Goal: Communication & Community: Answer question/provide support

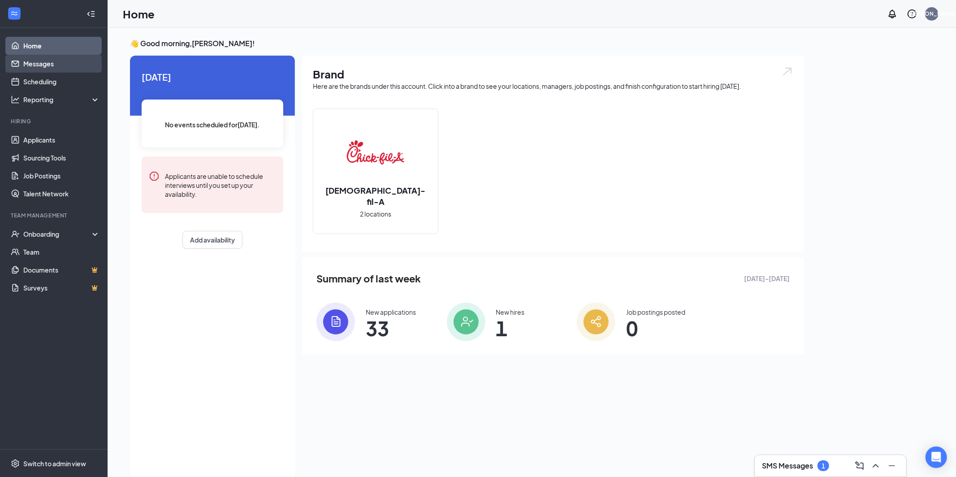
click at [34, 59] on link "Messages" at bounding box center [61, 64] width 77 height 18
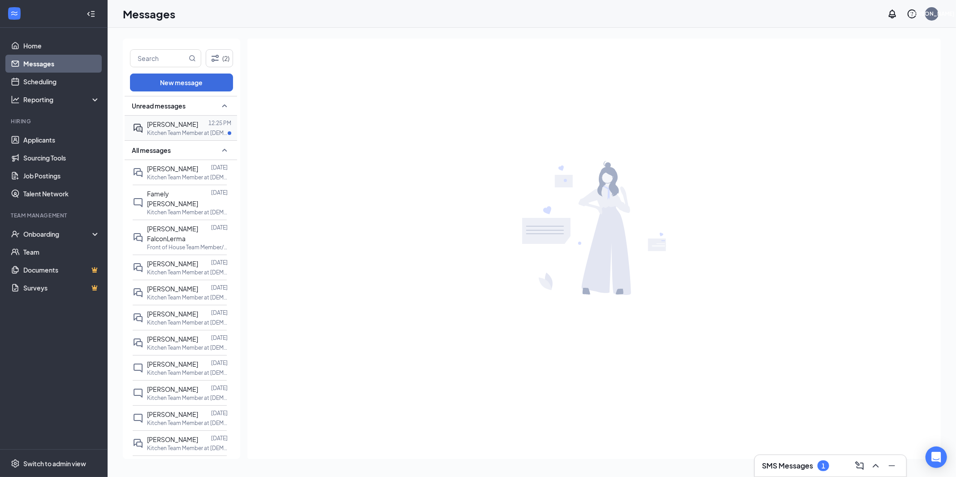
click at [174, 128] on span "[PERSON_NAME]" at bounding box center [172, 124] width 51 height 8
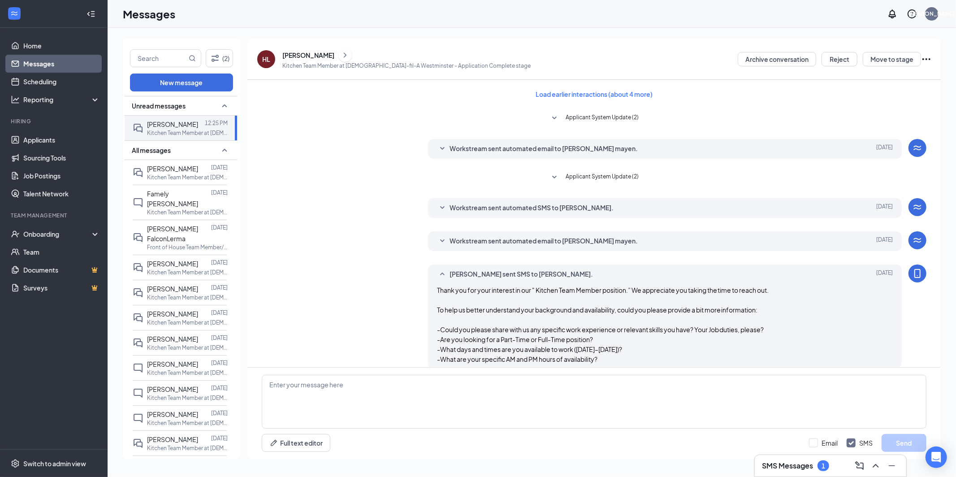
click at [349, 54] on icon "ChevronRight" at bounding box center [344, 55] width 9 height 11
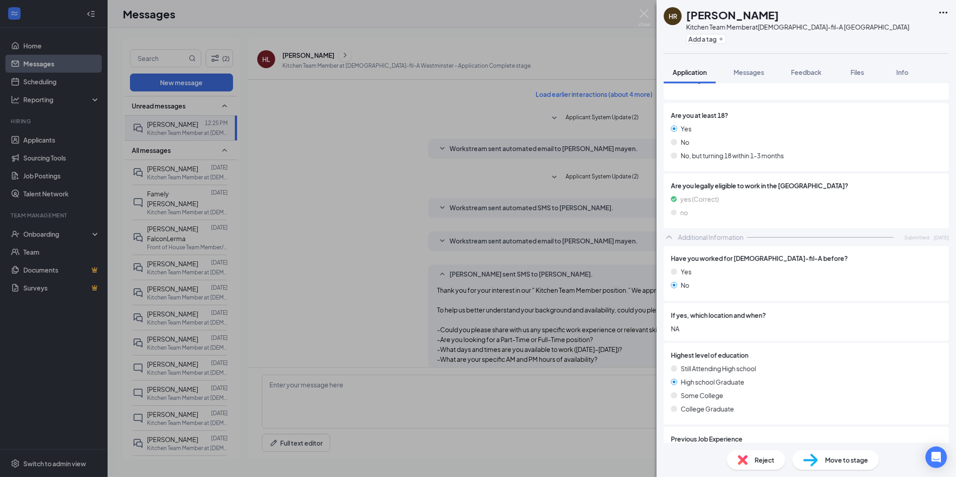
scroll to position [79, 0]
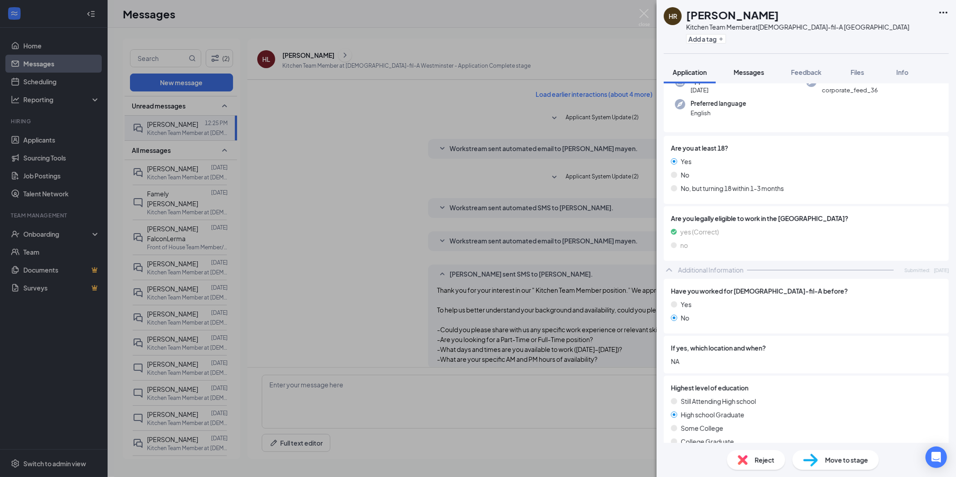
click at [759, 68] on span "Messages" at bounding box center [748, 72] width 30 height 8
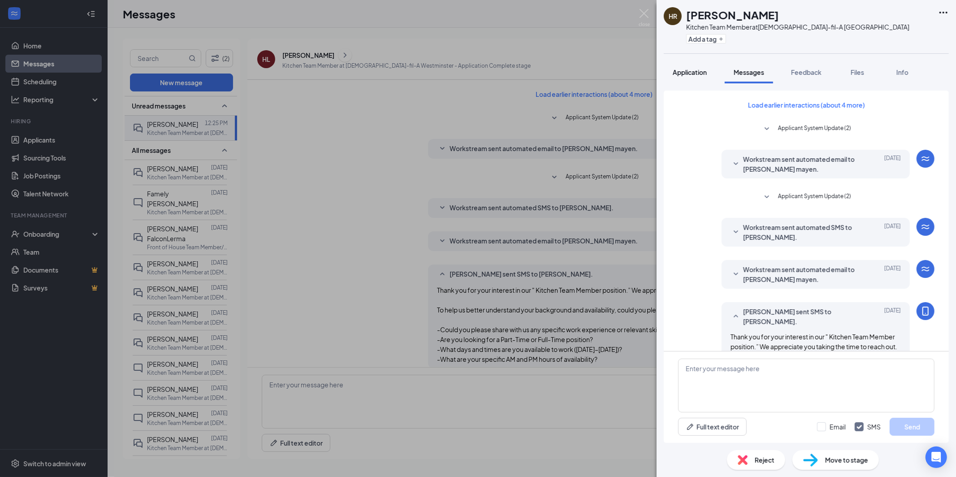
click at [685, 72] on span "Application" at bounding box center [689, 72] width 34 height 8
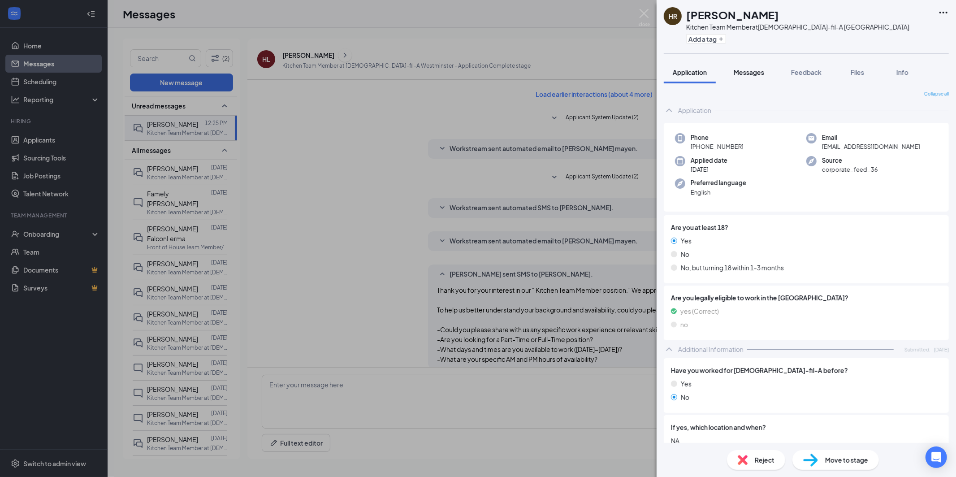
click at [744, 71] on span "Messages" at bounding box center [748, 72] width 30 height 8
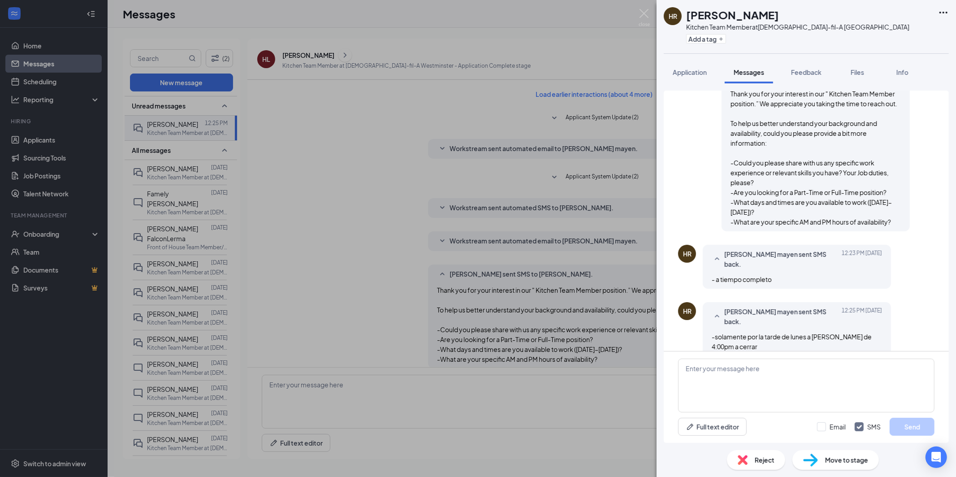
scroll to position [256, 0]
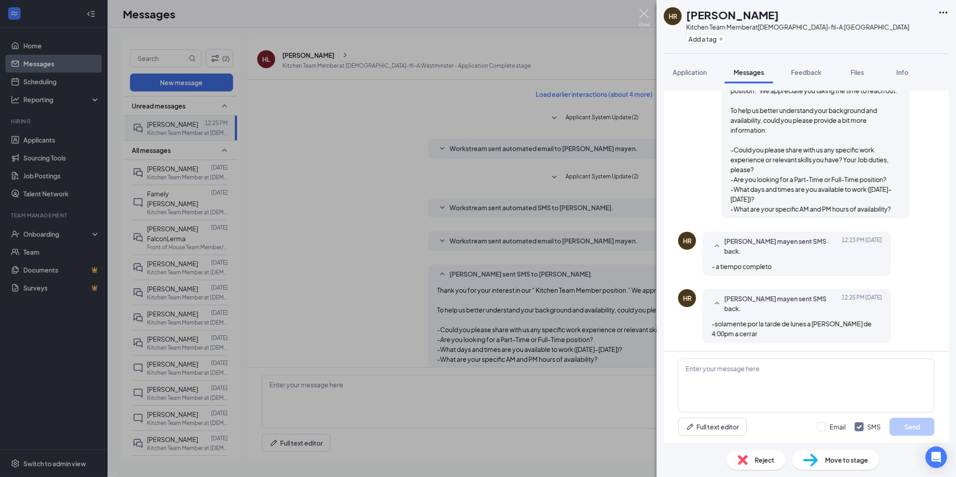
click at [643, 12] on img at bounding box center [643, 17] width 11 height 17
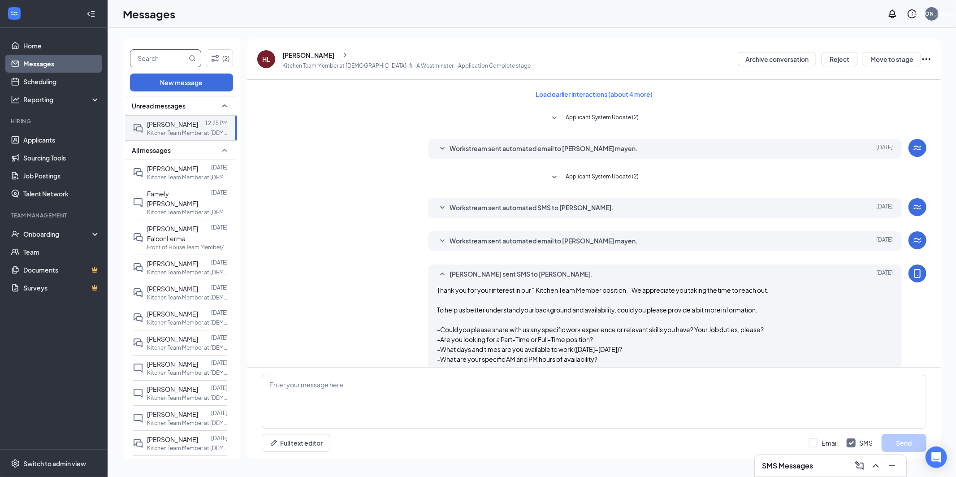
click at [168, 58] on input "text" at bounding box center [158, 58] width 56 height 17
type input "[PERSON_NAME]"
click at [167, 243] on p "Front of House Team Member/ Cashier at Goldenwest & Warner" at bounding box center [187, 247] width 81 height 8
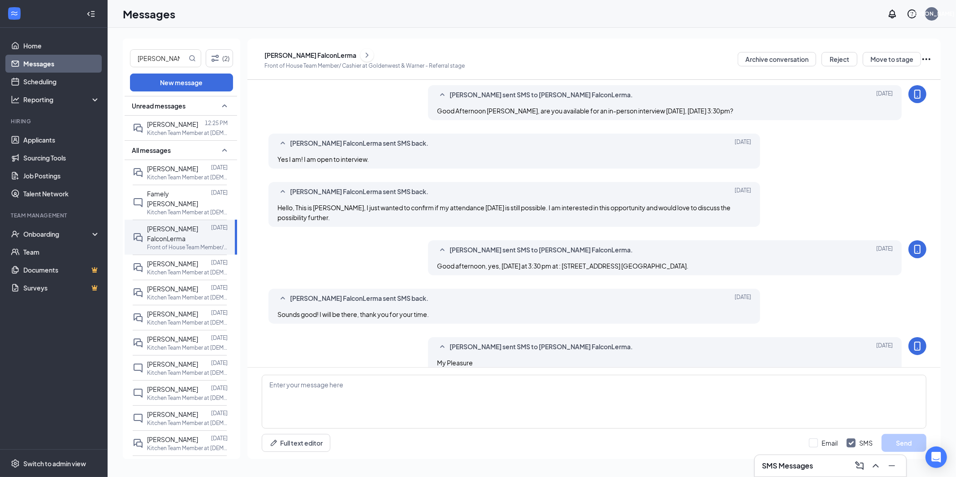
scroll to position [235, 0]
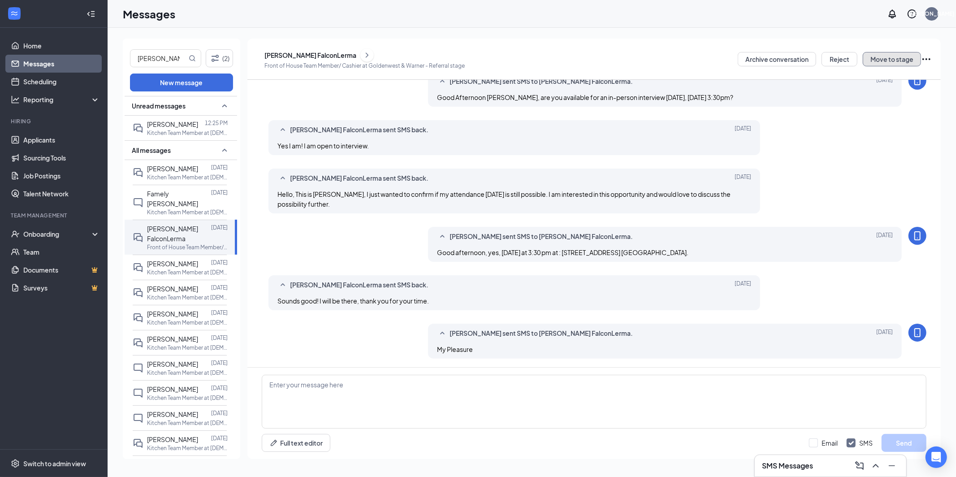
click at [895, 58] on button "Move to stage" at bounding box center [891, 59] width 58 height 14
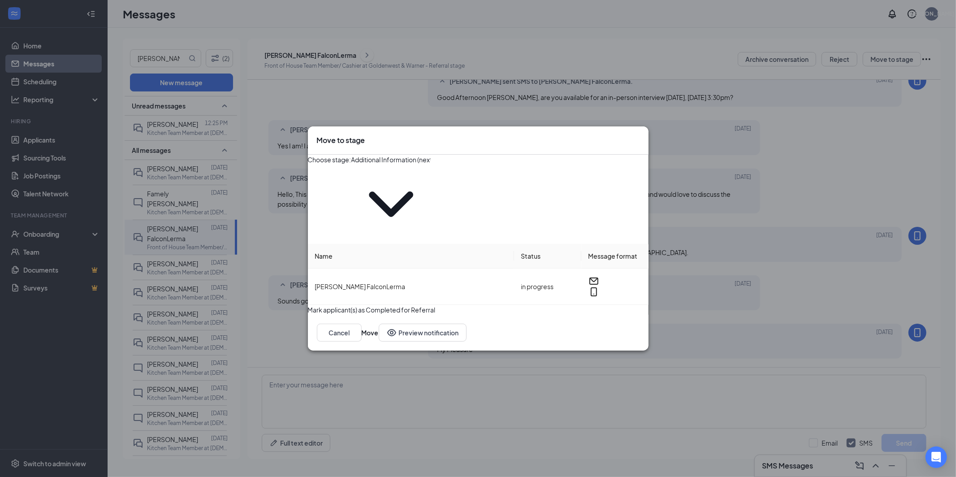
click at [431, 190] on icon "ChevronDown" at bounding box center [390, 203] width 79 height 79
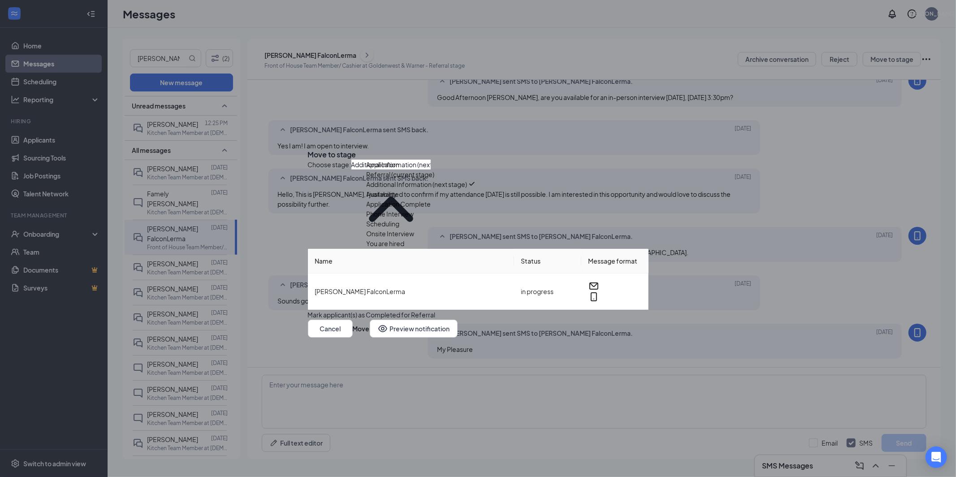
scroll to position [16, 0]
click at [405, 248] on div "You are hired" at bounding box center [385, 243] width 38 height 10
type input "You are hired"
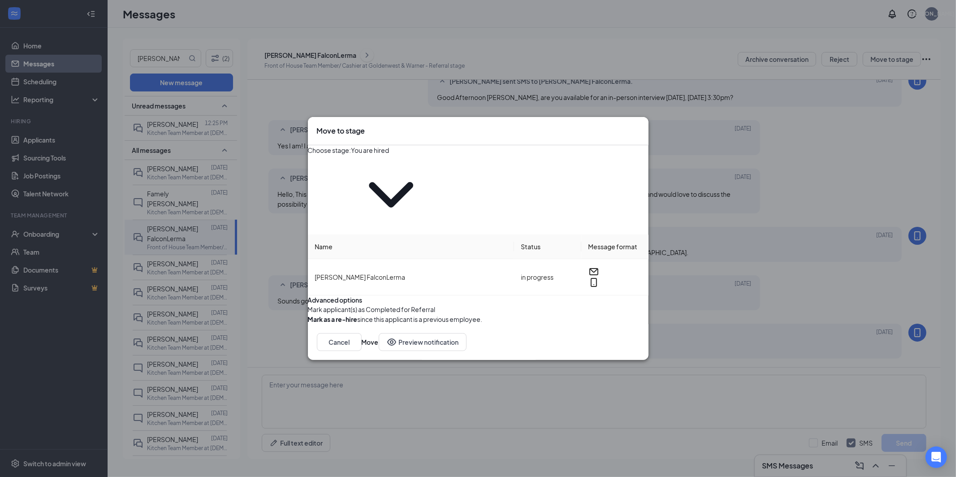
scroll to position [0, 0]
click at [379, 333] on button "Move" at bounding box center [370, 342] width 17 height 18
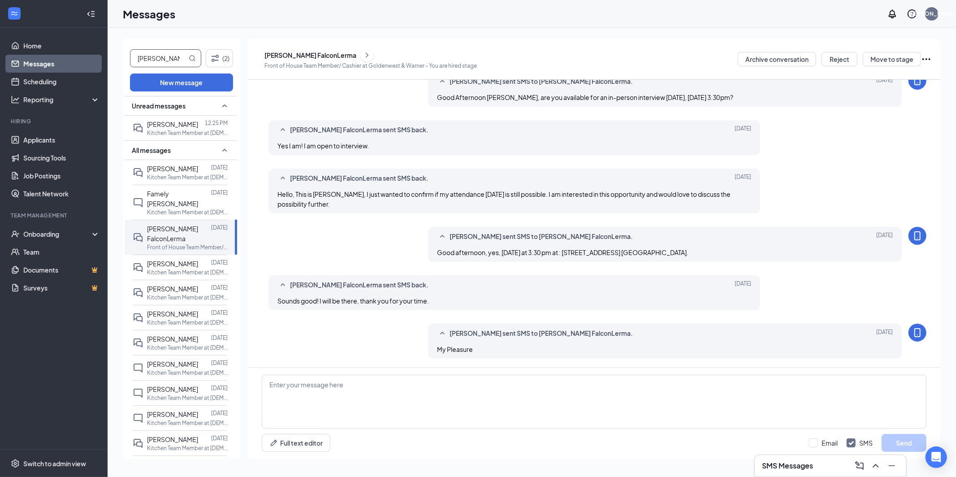
click at [162, 59] on input "[PERSON_NAME]" at bounding box center [158, 58] width 56 height 17
type input "n"
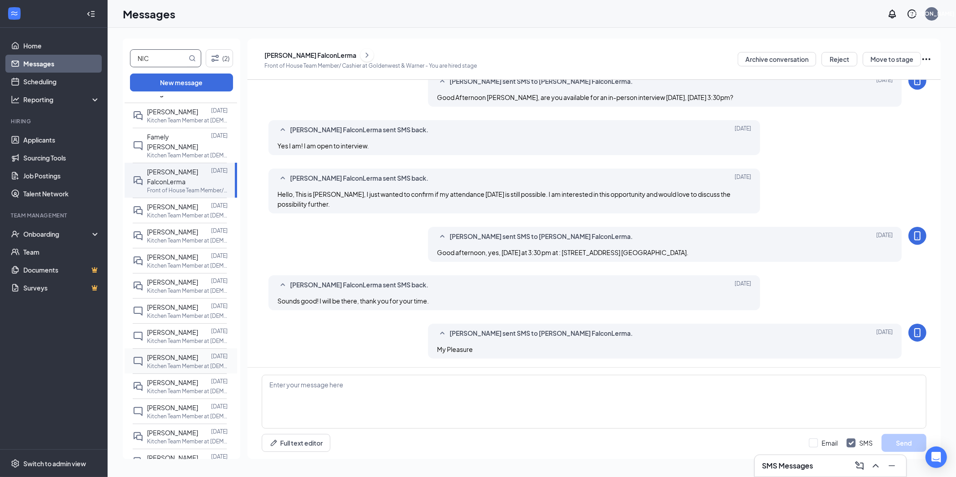
scroll to position [62, 0]
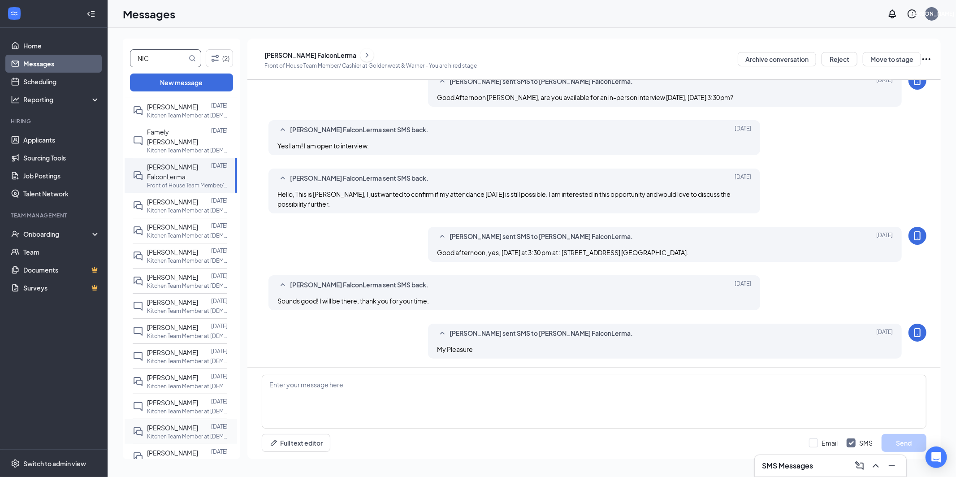
click at [165, 433] on p "Kitchen Team Member at [DEMOGRAPHIC_DATA]-fil-A [GEOGRAPHIC_DATA]" at bounding box center [187, 436] width 81 height 8
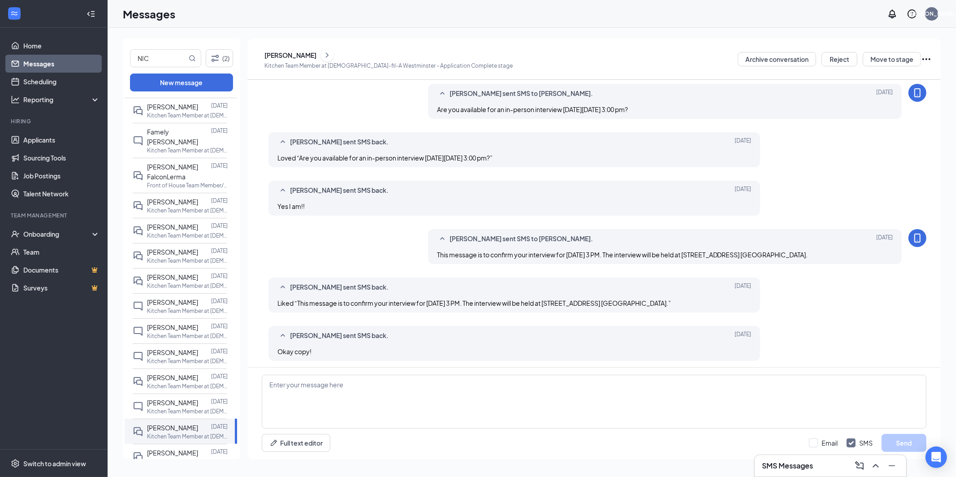
scroll to position [304, 0]
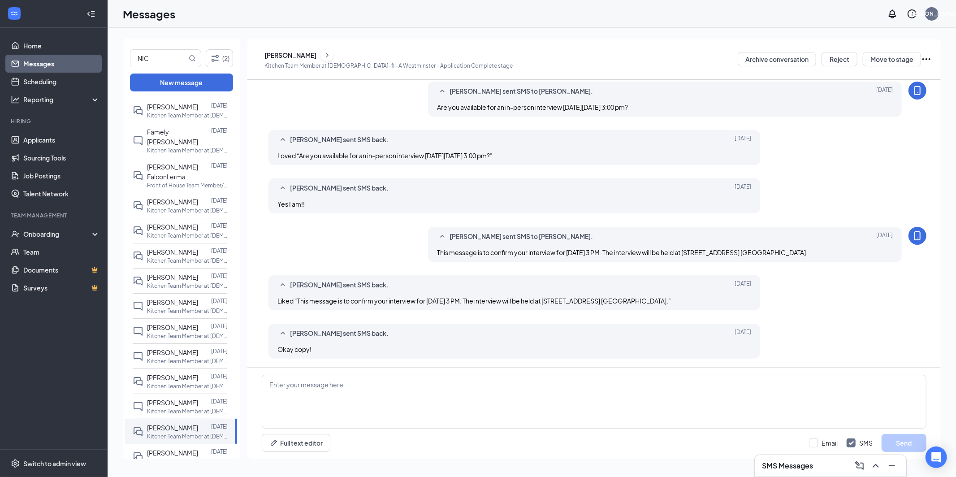
click at [328, 57] on icon "ChevronRight" at bounding box center [327, 54] width 3 height 5
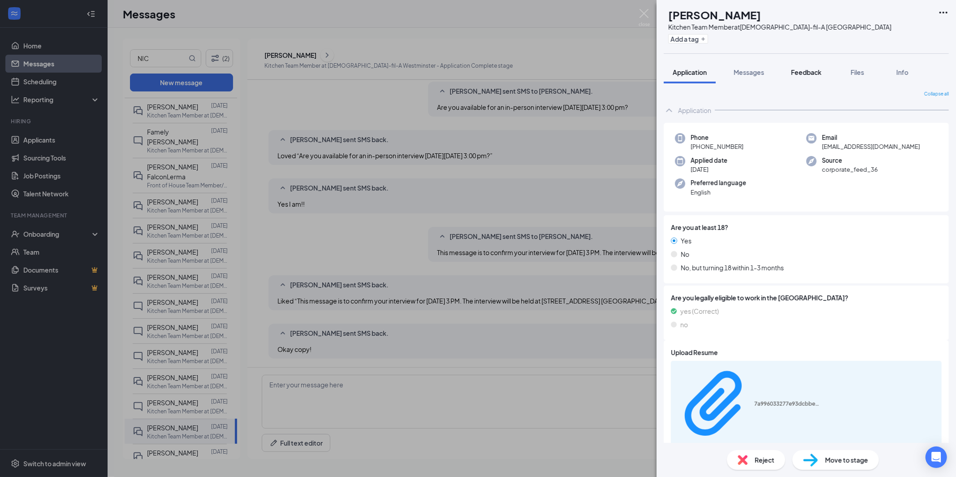
click at [804, 77] on button "Feedback" at bounding box center [806, 72] width 48 height 22
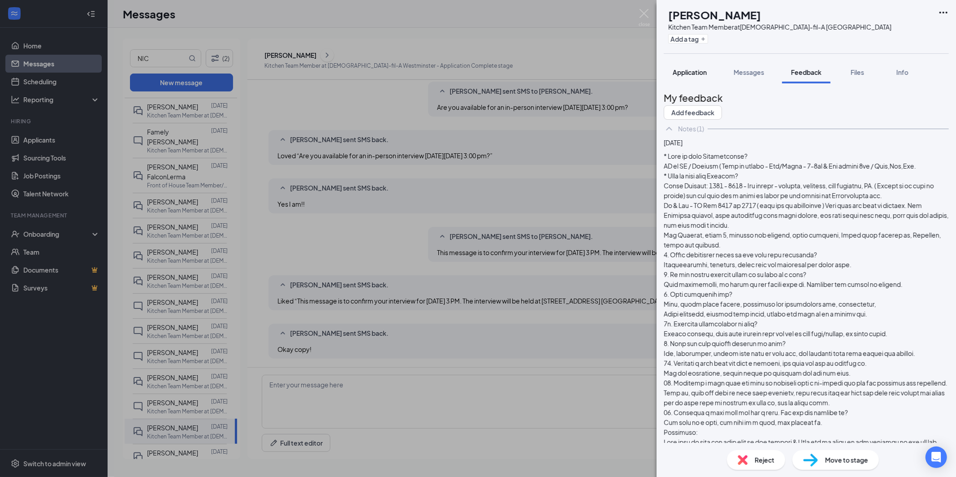
click at [694, 71] on span "Application" at bounding box center [689, 72] width 34 height 8
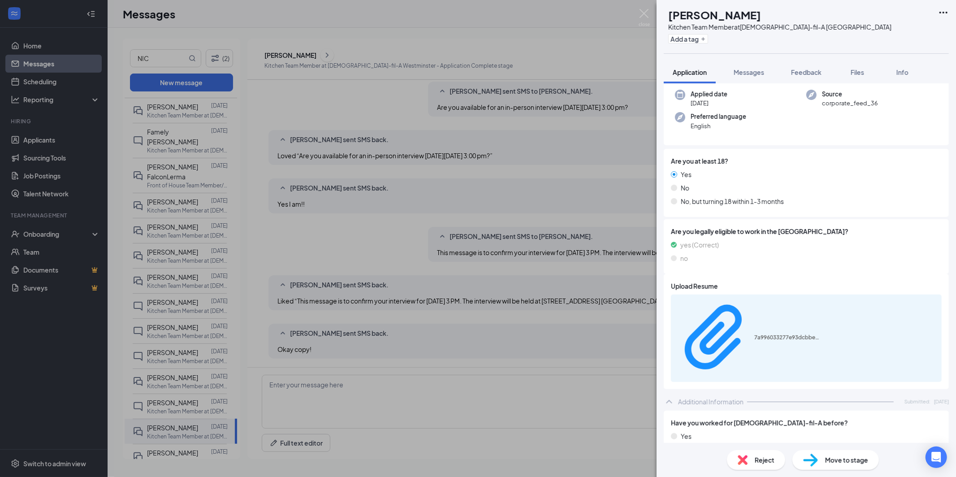
scroll to position [37, 0]
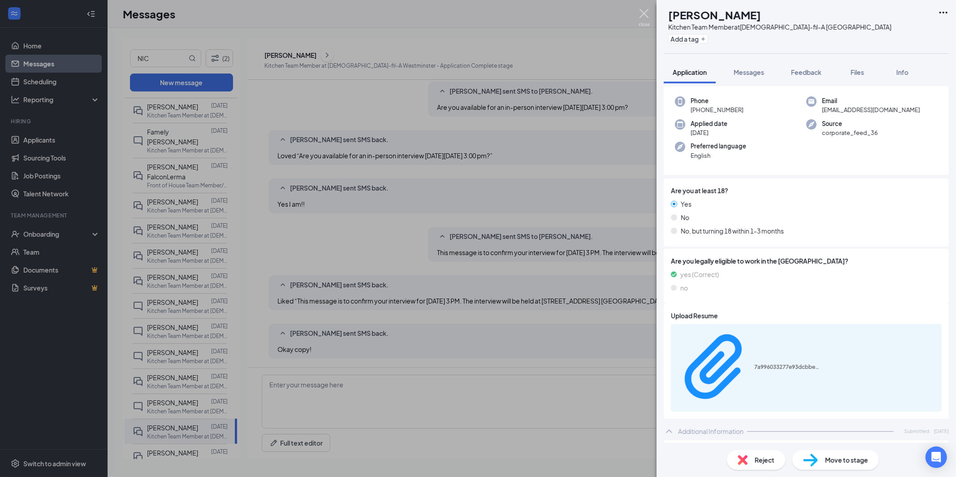
click at [642, 14] on img at bounding box center [643, 17] width 11 height 17
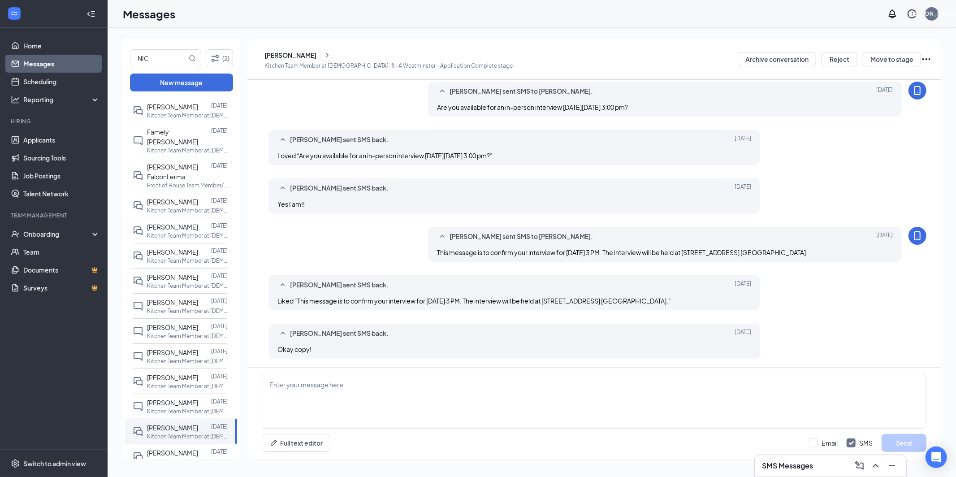
click at [332, 56] on icon "ChevronRight" at bounding box center [327, 55] width 9 height 11
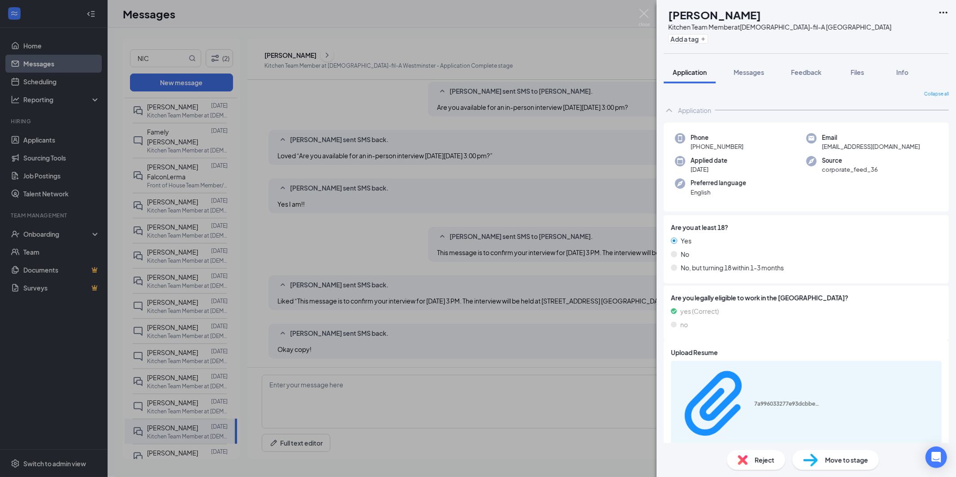
scroll to position [3, 0]
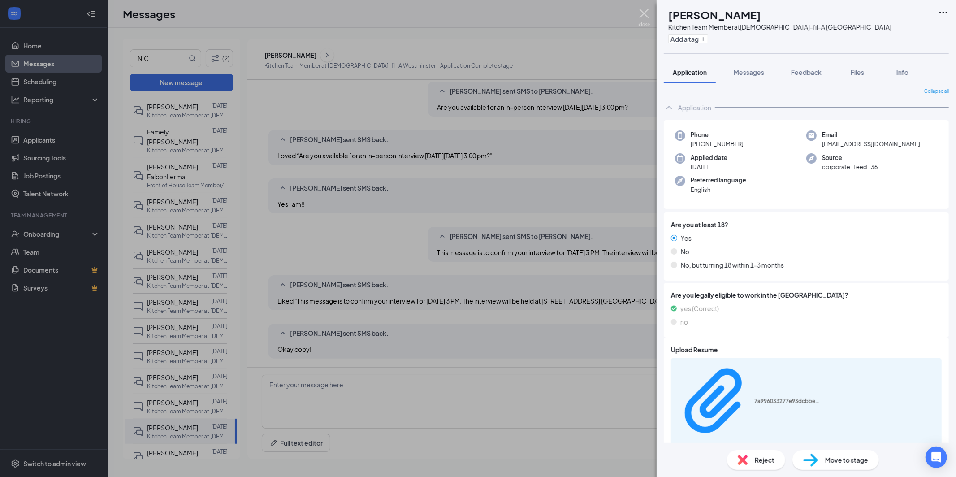
click at [645, 12] on img at bounding box center [643, 17] width 11 height 17
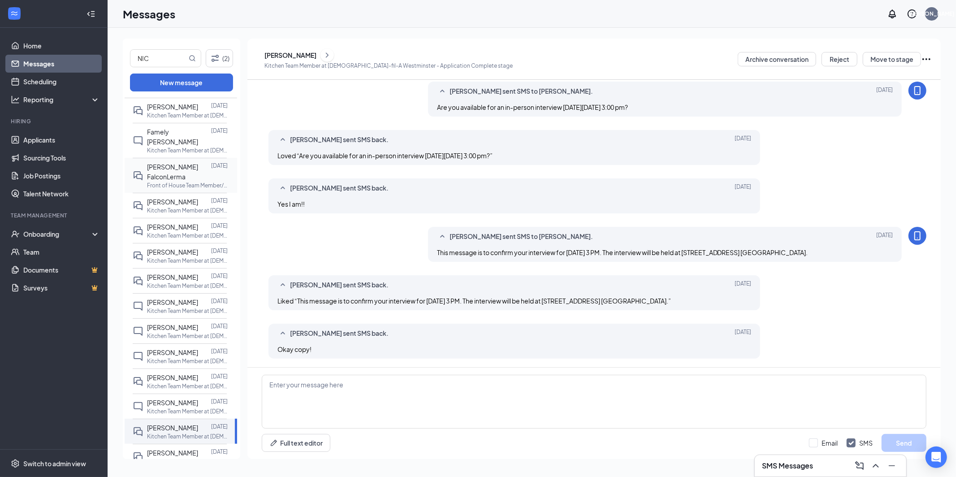
click at [182, 181] on p "Front of House Team Member/ Cashier at Goldenwest & Warner" at bounding box center [187, 185] width 81 height 8
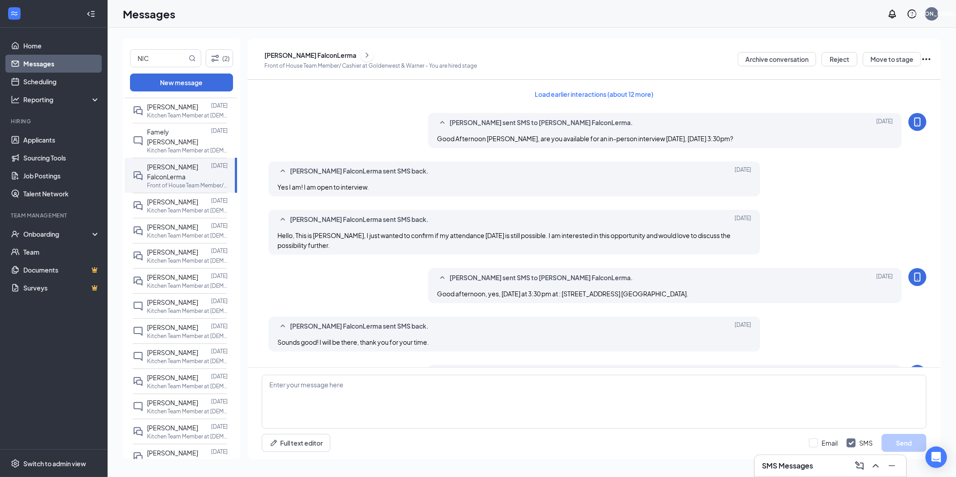
click at [362, 57] on icon "ChevronRight" at bounding box center [366, 55] width 9 height 11
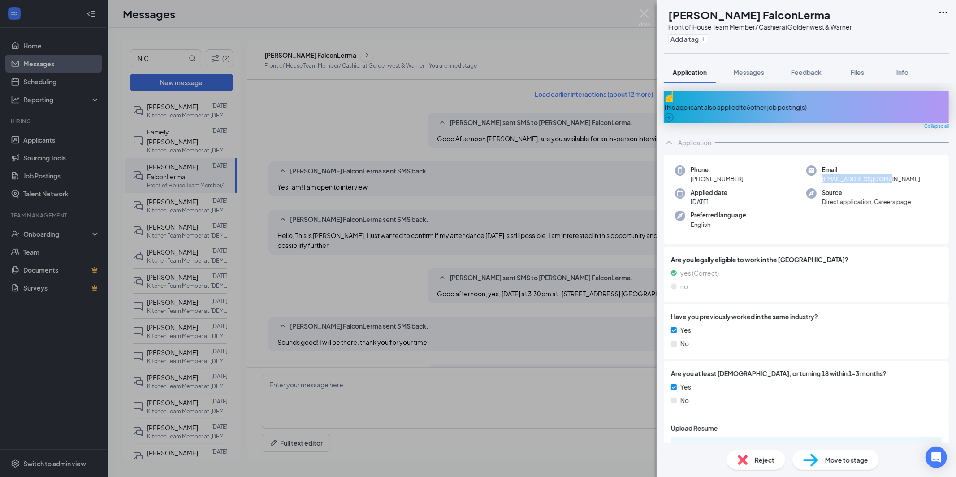
drag, startPoint x: 891, startPoint y: 171, endPoint x: 823, endPoint y: 173, distance: 67.2
click at [823, 173] on div "Email [EMAIL_ADDRESS][DOMAIN_NAME]" at bounding box center [871, 174] width 131 height 18
click at [897, 168] on div "Email [EMAIL_ADDRESS][DOMAIN_NAME]" at bounding box center [871, 174] width 131 height 18
drag, startPoint x: 892, startPoint y: 168, endPoint x: 819, endPoint y: 172, distance: 73.1
click at [818, 171] on div "Email [EMAIL_ADDRESS][DOMAIN_NAME]" at bounding box center [871, 174] width 131 height 18
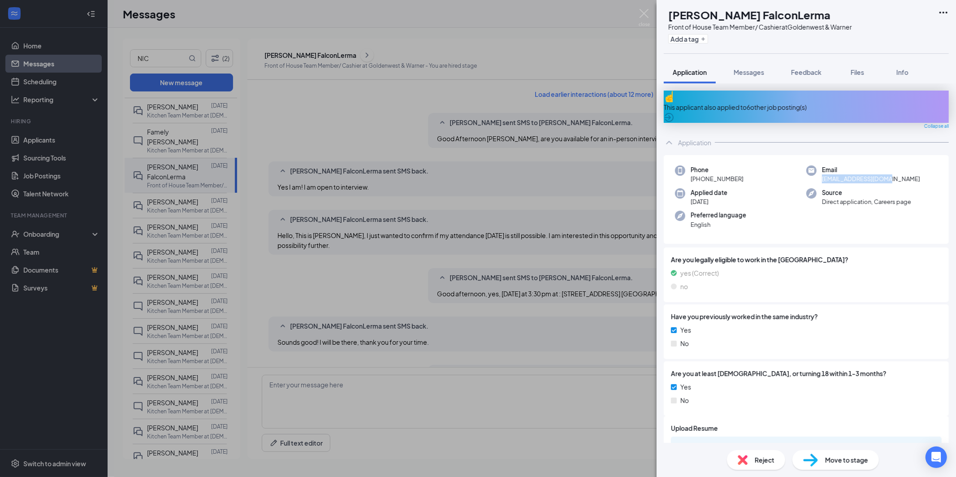
copy span "[EMAIL_ADDRESS][DOMAIN_NAME]"
click at [646, 13] on img at bounding box center [643, 17] width 11 height 17
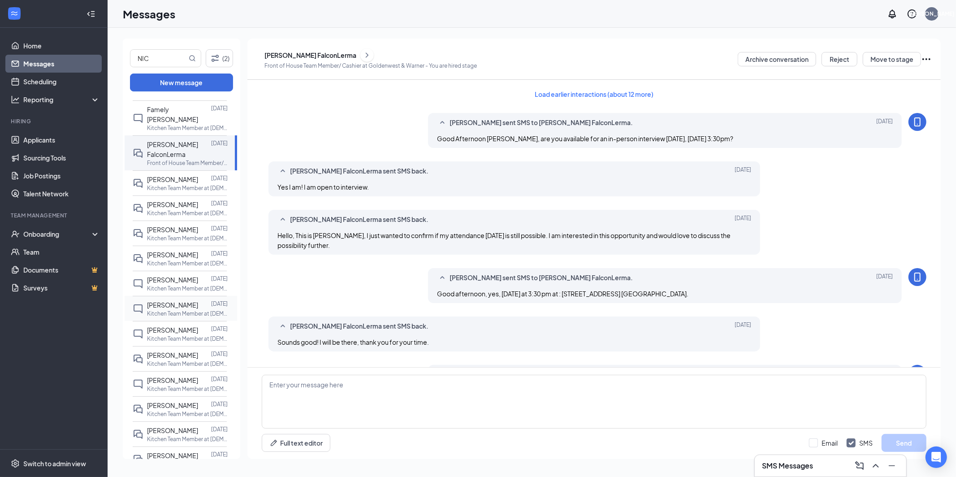
scroll to position [91, 0]
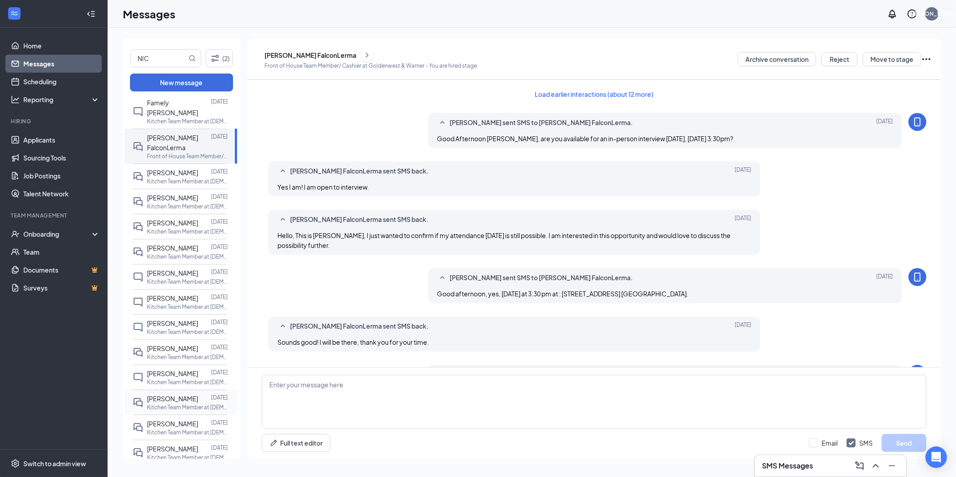
click at [167, 403] on p "Kitchen Team Member at [DEMOGRAPHIC_DATA]-fil-A [GEOGRAPHIC_DATA]" at bounding box center [187, 407] width 81 height 8
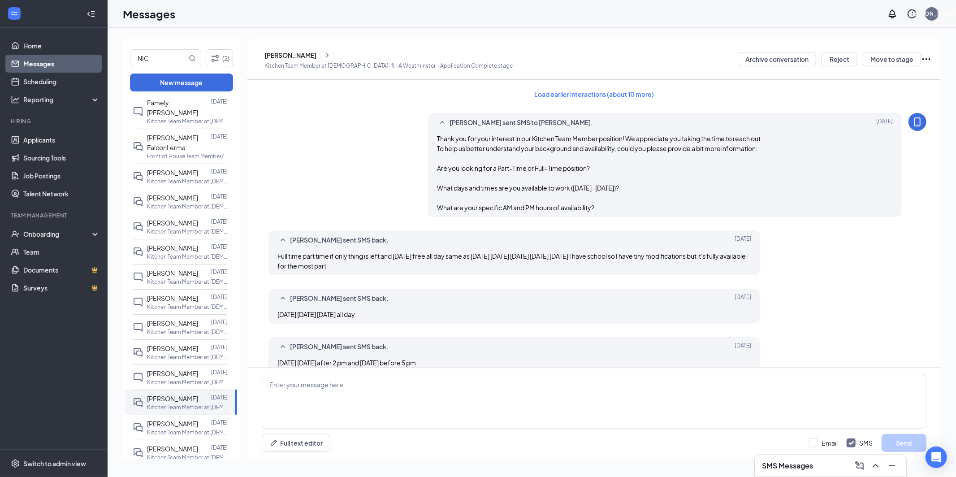
click at [328, 54] on icon "ChevronRight" at bounding box center [327, 54] width 3 height 5
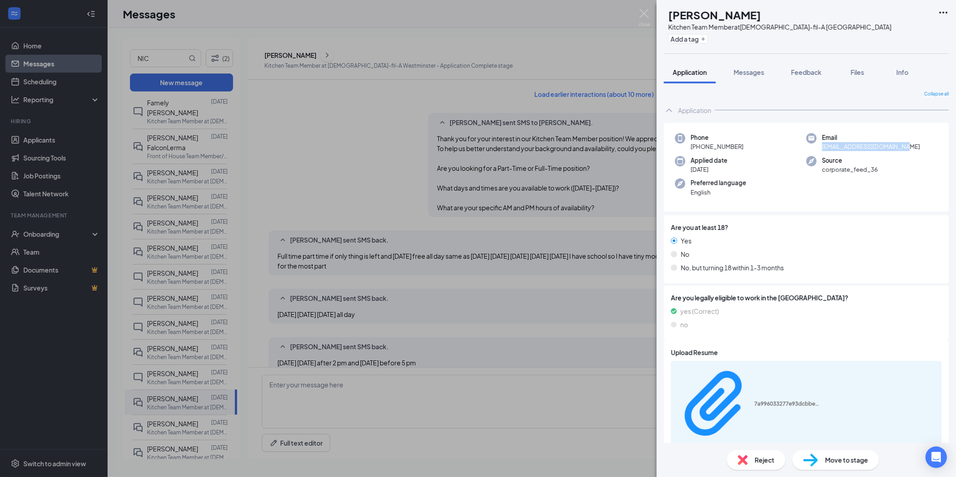
drag, startPoint x: 905, startPoint y: 146, endPoint x: 820, endPoint y: 150, distance: 85.7
click at [820, 149] on div "Email [EMAIL_ADDRESS][DOMAIN_NAME]" at bounding box center [871, 142] width 131 height 18
copy span "[EMAIL_ADDRESS][DOMAIN_NAME]"
click at [644, 15] on img at bounding box center [643, 17] width 11 height 17
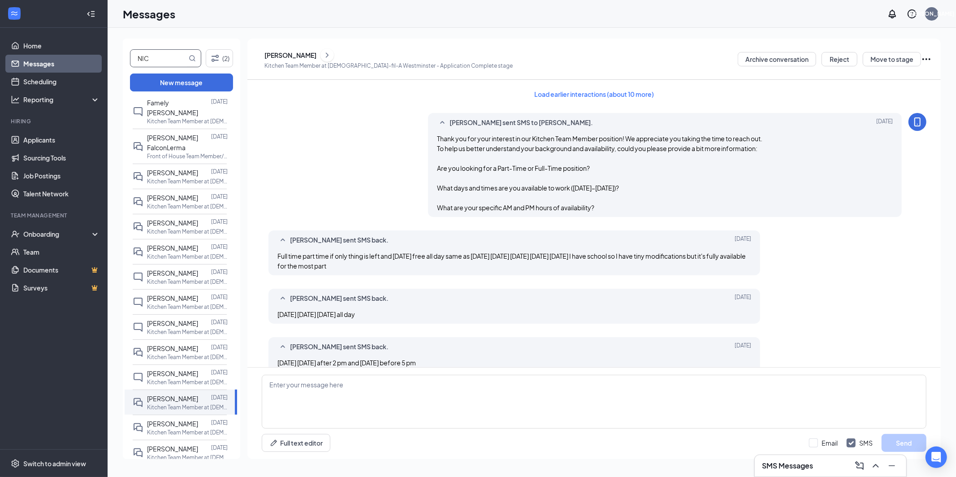
click at [155, 61] on input "NIC" at bounding box center [158, 58] width 56 height 17
type input "N"
type input "[PERSON_NAME]"
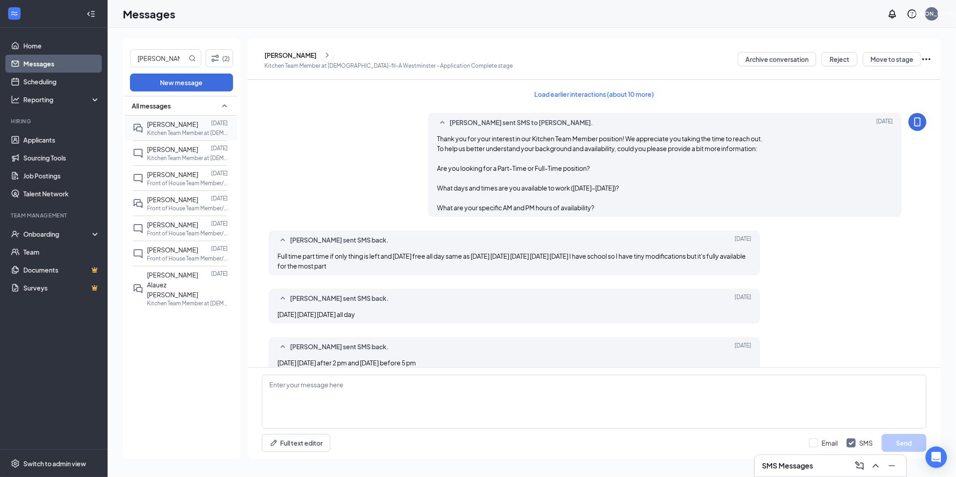
click at [165, 128] on div "[PERSON_NAME]" at bounding box center [172, 124] width 51 height 10
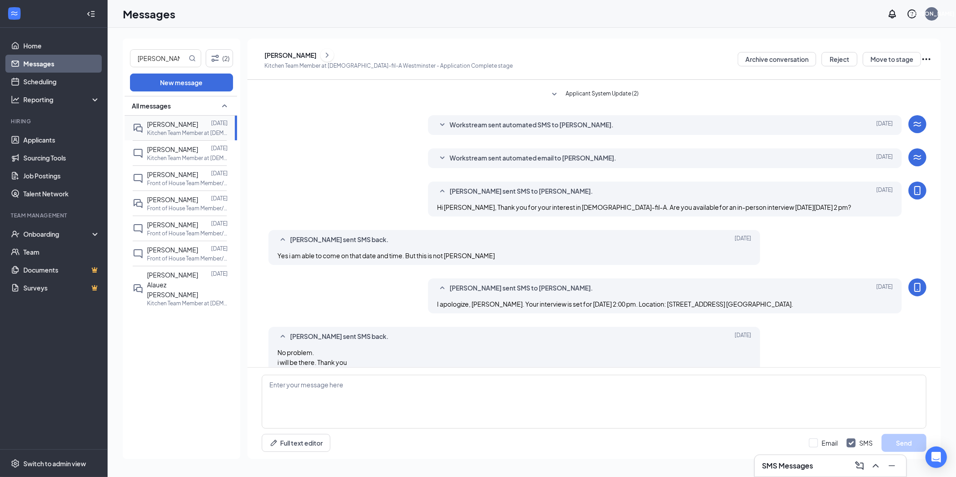
scroll to position [96, 0]
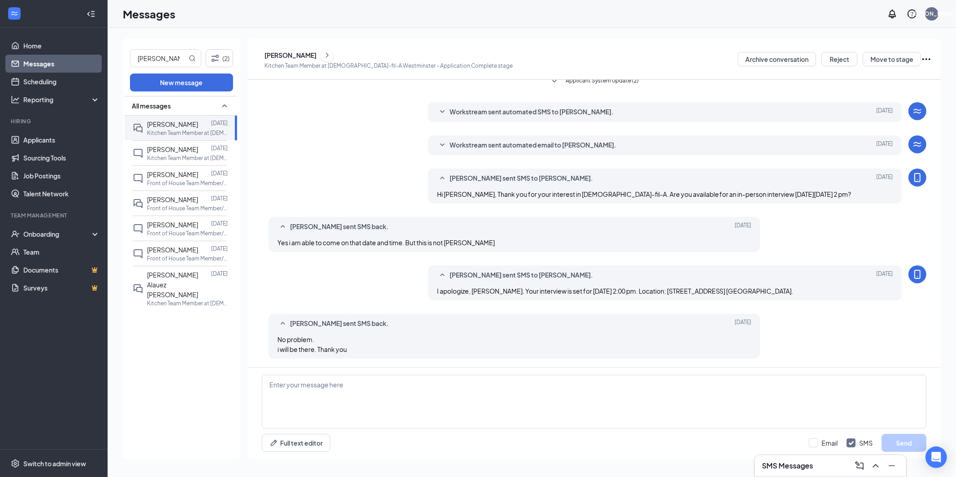
click at [329, 56] on icon "ChevronRight" at bounding box center [327, 55] width 9 height 11
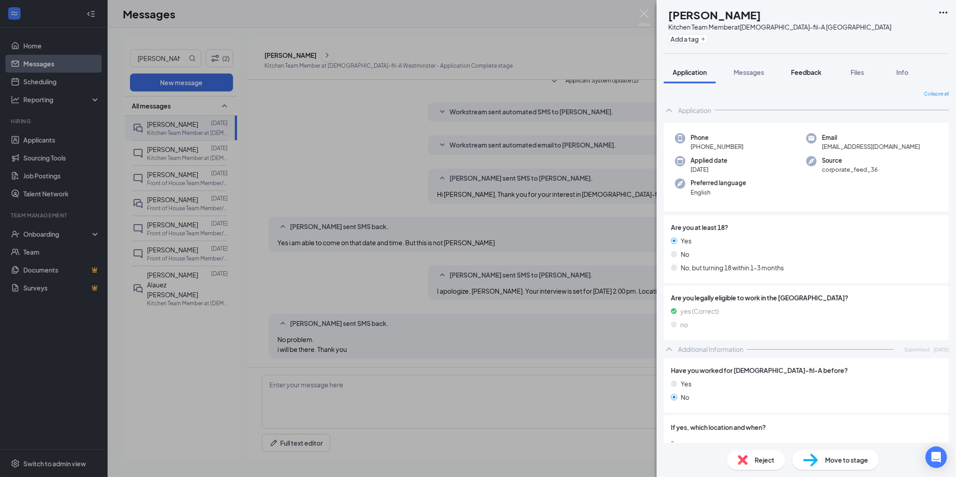
click at [810, 73] on span "Feedback" at bounding box center [806, 72] width 30 height 8
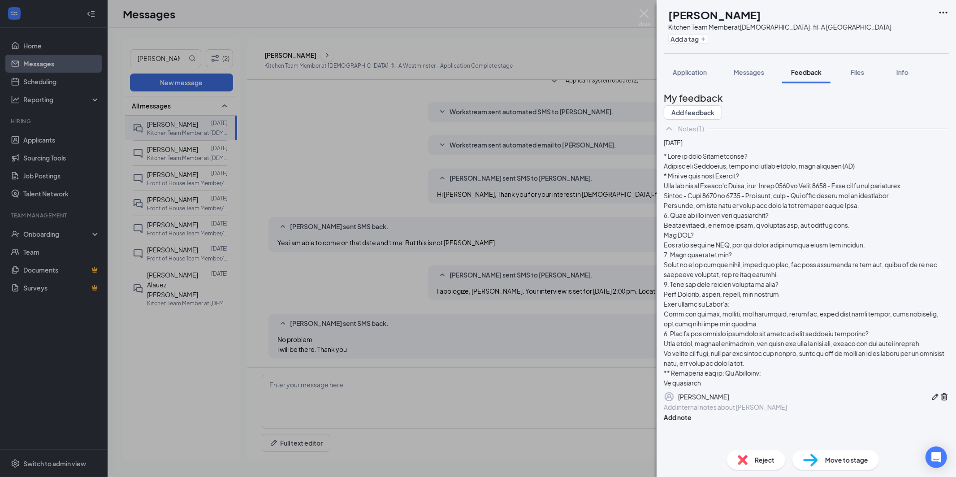
scroll to position [62, 0]
click at [760, 455] on span "Reject" at bounding box center [764, 460] width 20 height 10
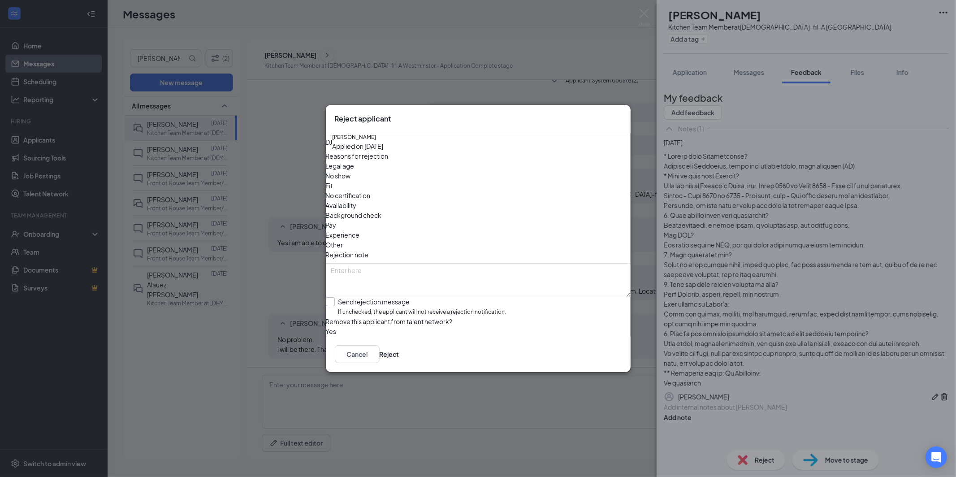
click at [334, 297] on input "Send rejection message If unchecked, the applicant will not receive a rejection…" at bounding box center [416, 306] width 181 height 19
checkbox input "true"
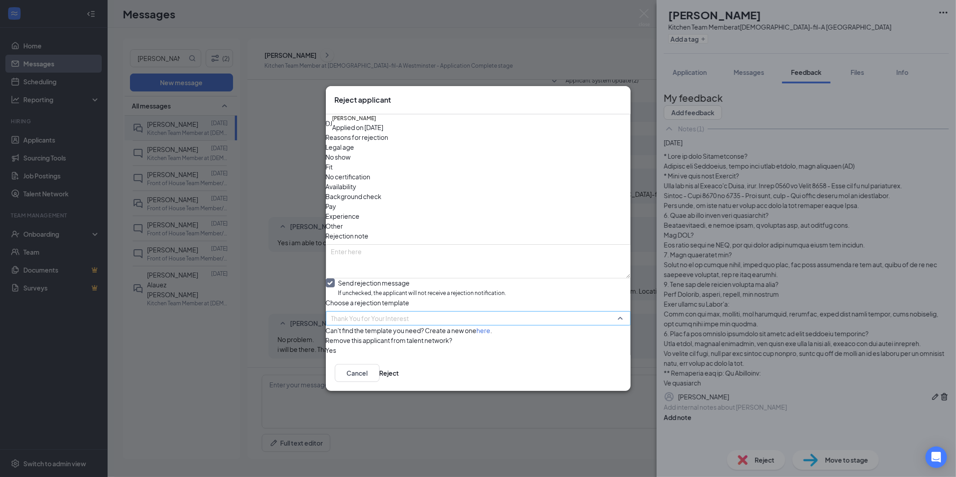
click at [470, 311] on span "Thank You for Your Interest" at bounding box center [474, 323] width 286 height 24
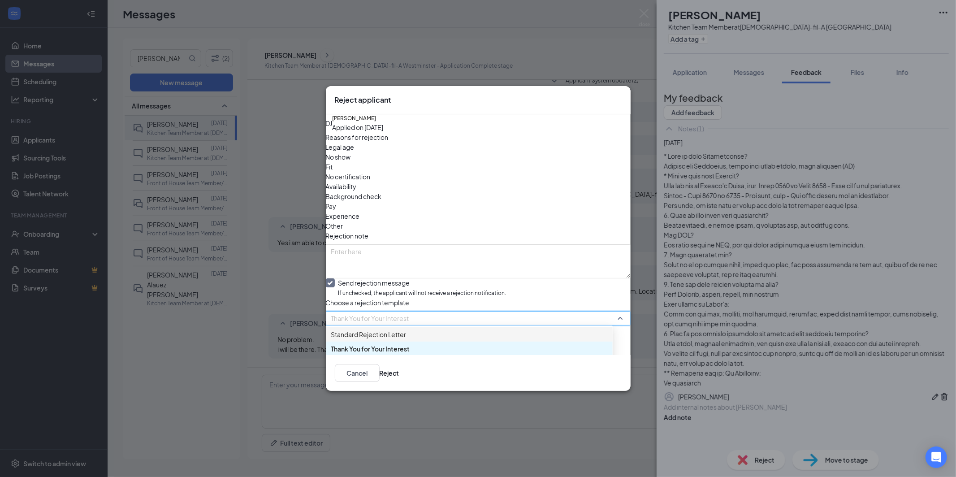
click at [406, 329] on span "Standard Rejection Letter" at bounding box center [368, 334] width 75 height 10
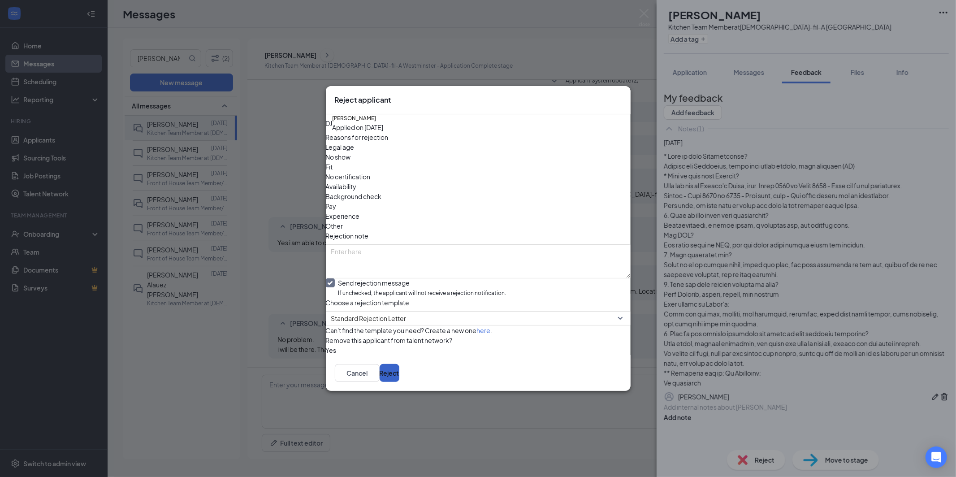
click at [399, 382] on button "Reject" at bounding box center [389, 373] width 20 height 18
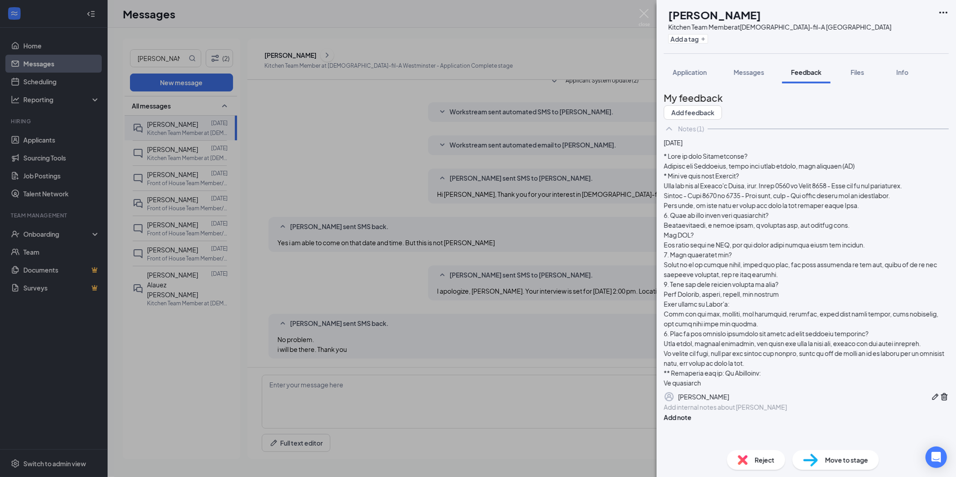
click at [647, 9] on img at bounding box center [643, 17] width 11 height 17
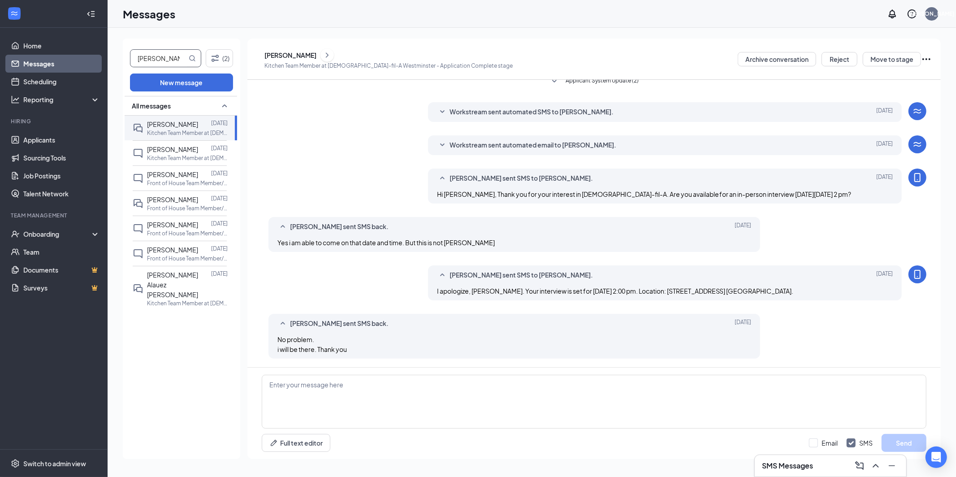
click at [167, 56] on input "[PERSON_NAME]" at bounding box center [158, 58] width 56 height 17
type input "d"
type input "[PERSON_NAME]"
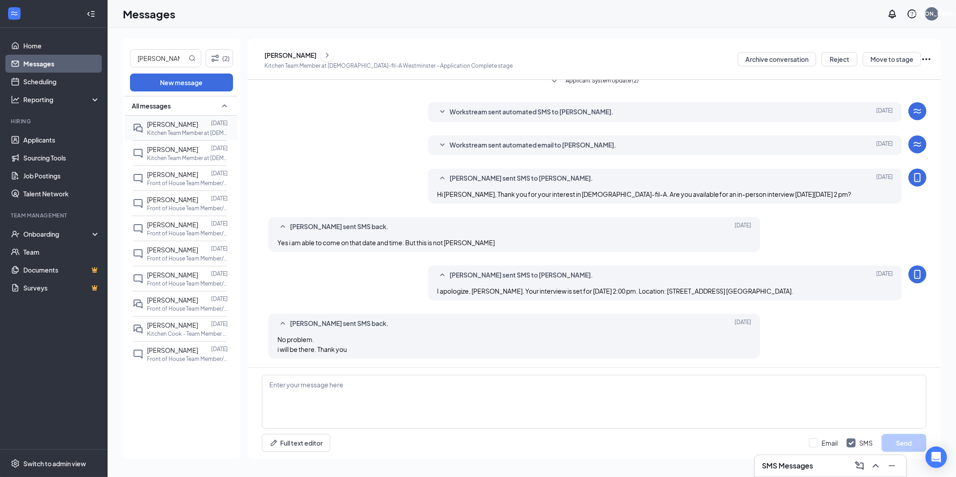
click at [157, 127] on span "[PERSON_NAME]" at bounding box center [172, 124] width 51 height 8
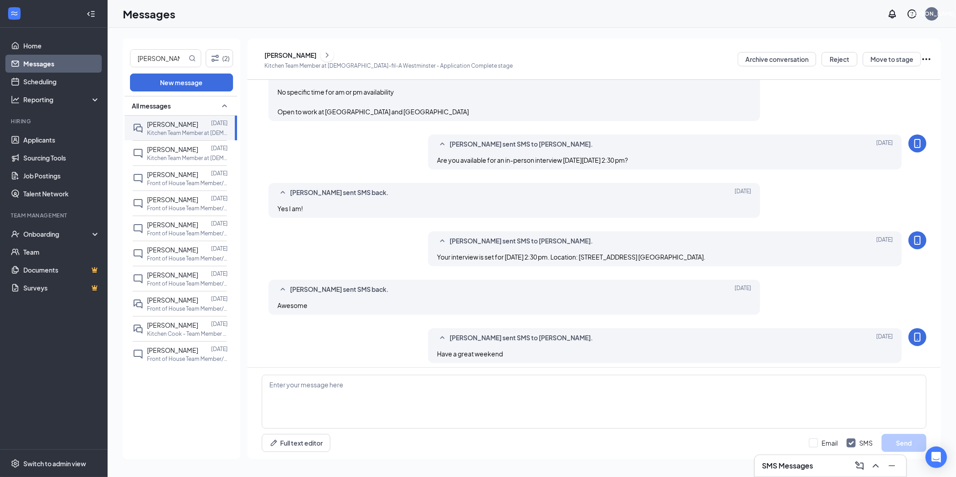
scroll to position [330, 0]
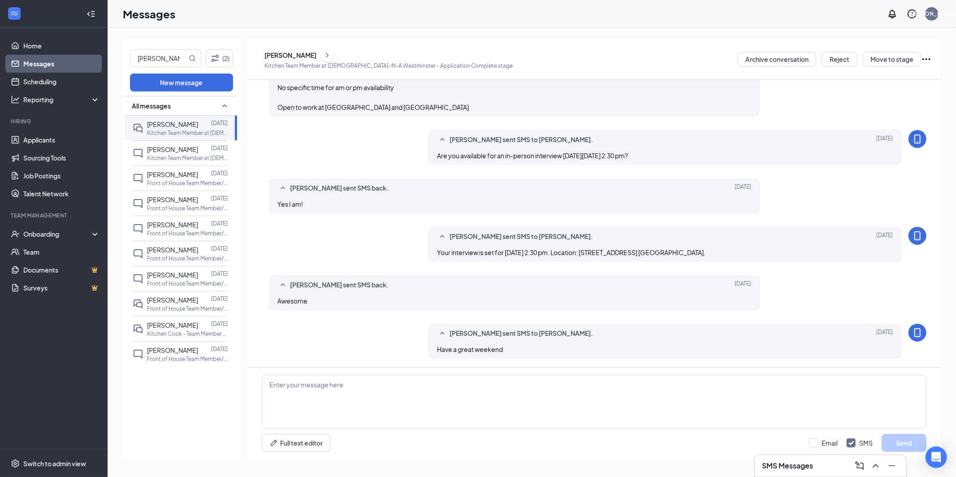
click at [329, 54] on icon "ChevronRight" at bounding box center [327, 55] width 9 height 11
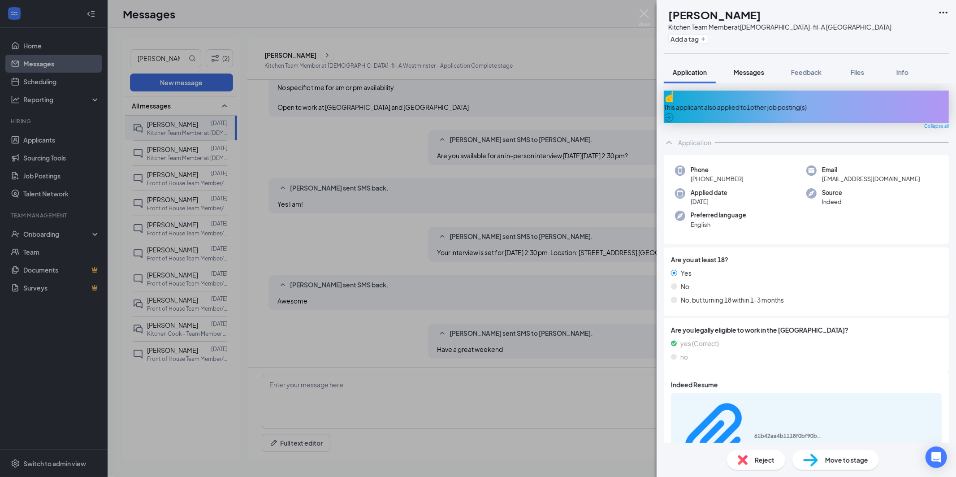
click at [751, 74] on span "Messages" at bounding box center [748, 72] width 30 height 8
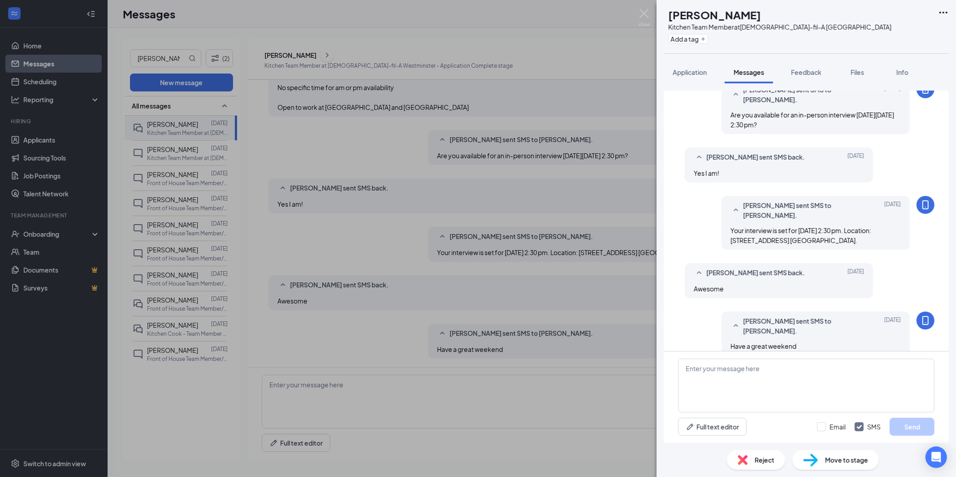
scroll to position [499, 0]
click at [800, 73] on span "Feedback" at bounding box center [806, 72] width 30 height 8
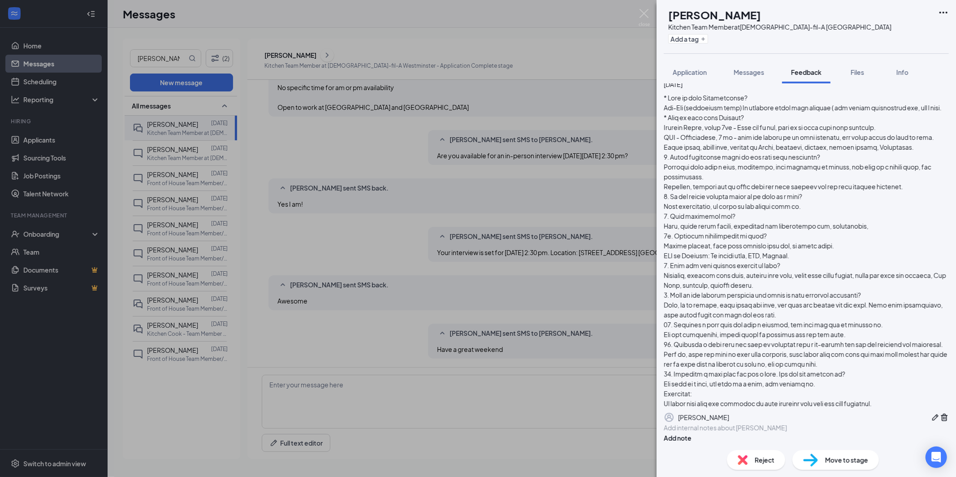
scroll to position [151, 0]
click at [756, 459] on span "Reject" at bounding box center [764, 460] width 20 height 10
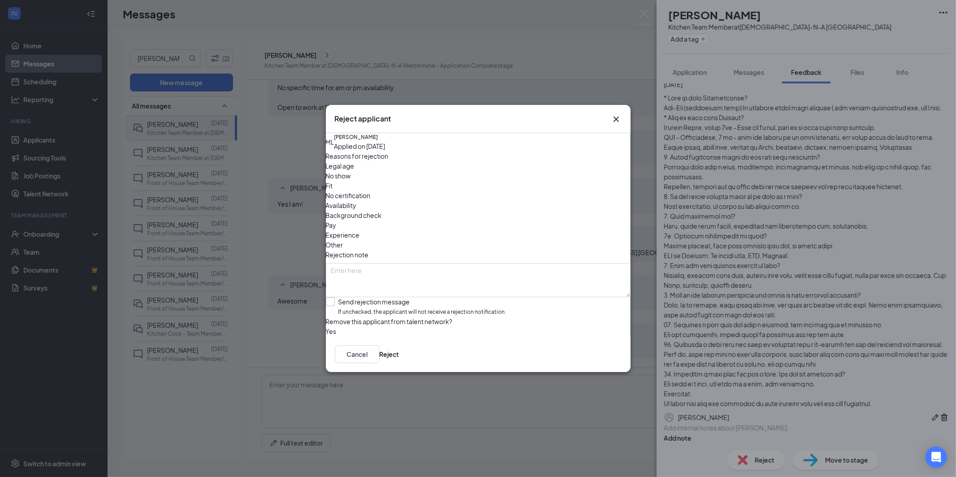
click at [344, 297] on input "Send rejection message If unchecked, the applicant will not receive a rejection…" at bounding box center [416, 306] width 181 height 19
checkbox input "true"
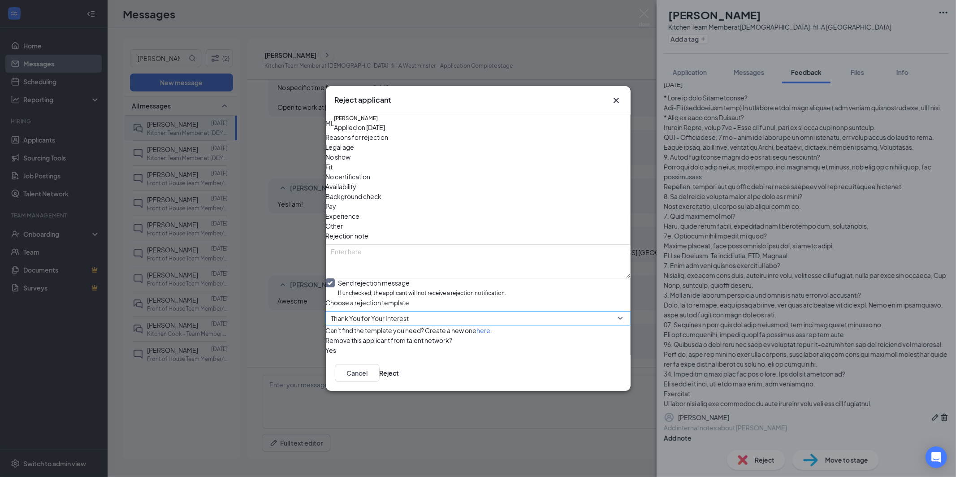
click at [438, 311] on span "Thank You for Your Interest" at bounding box center [474, 323] width 286 height 24
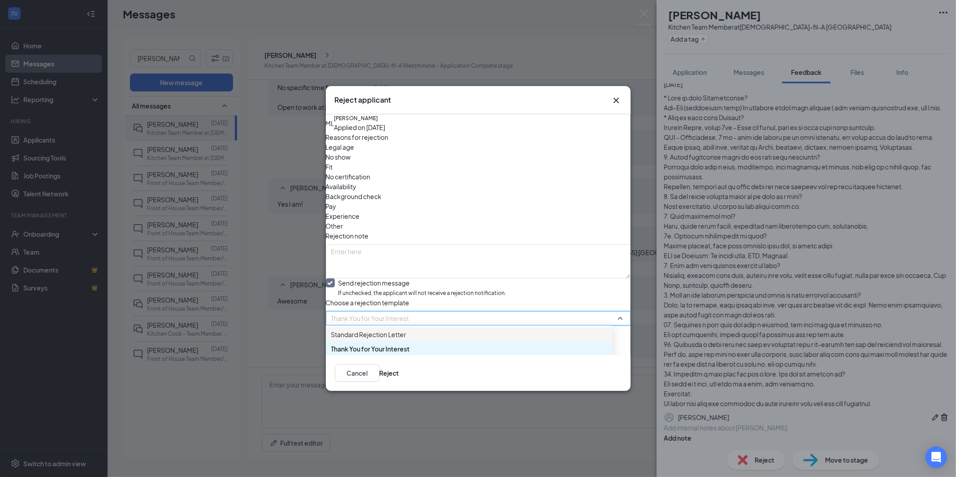
click at [398, 329] on span "Standard Rejection Letter" at bounding box center [368, 334] width 75 height 10
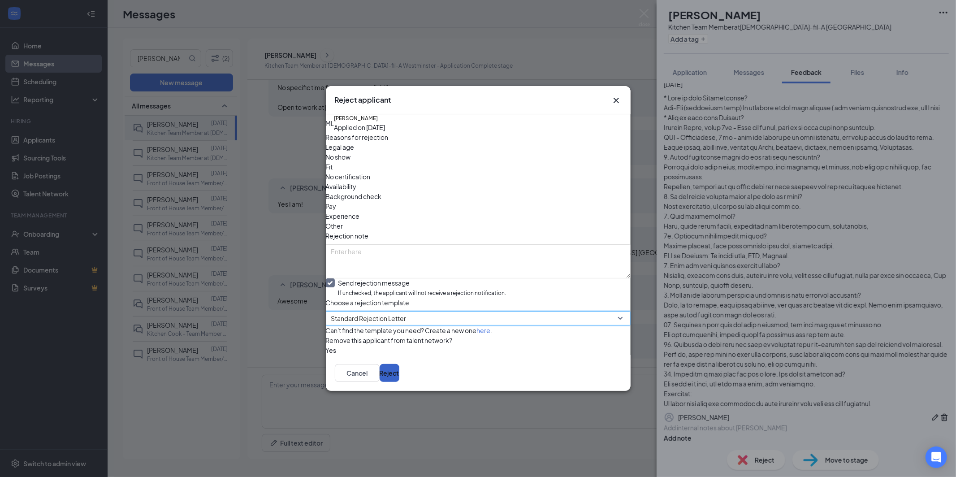
click at [399, 382] on button "Reject" at bounding box center [389, 373] width 20 height 18
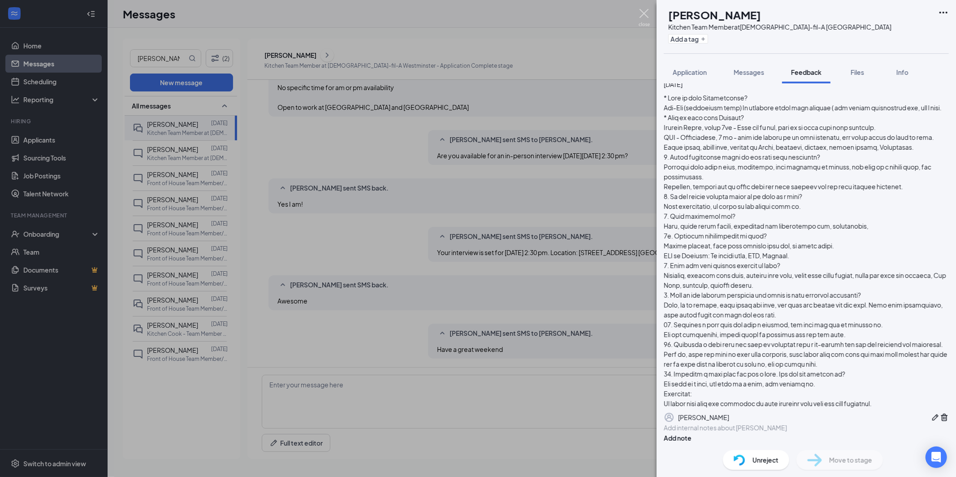
click at [645, 15] on img at bounding box center [643, 17] width 11 height 17
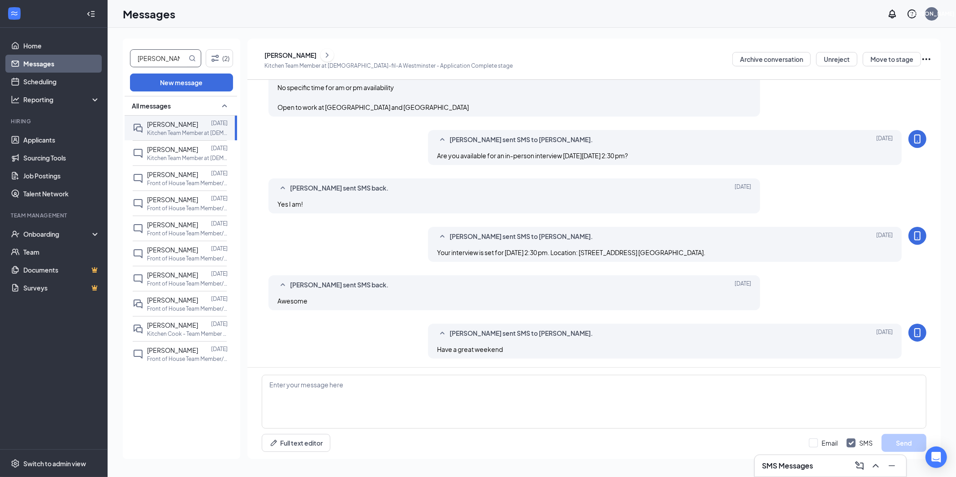
click at [169, 59] on input "[PERSON_NAME]" at bounding box center [158, 58] width 56 height 17
type input "M"
type input "[PERSON_NAME]"
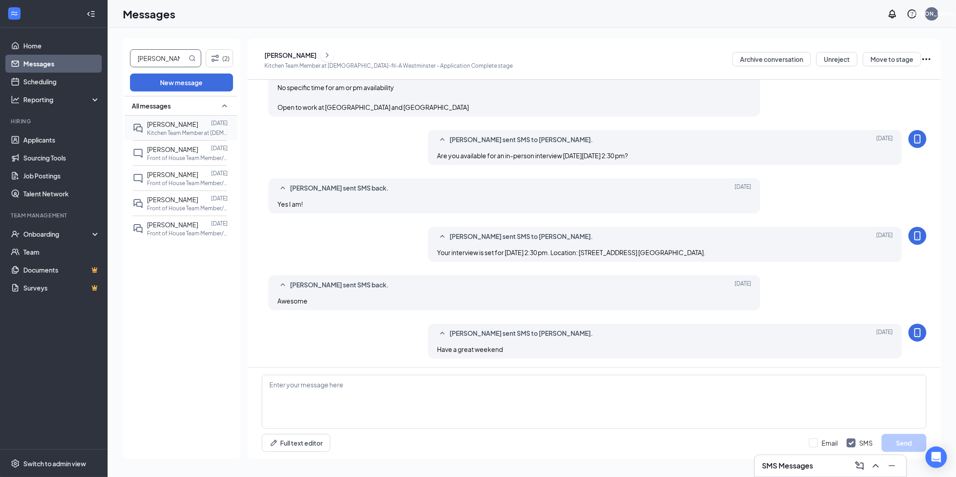
click at [155, 128] on div "[PERSON_NAME]" at bounding box center [172, 124] width 51 height 10
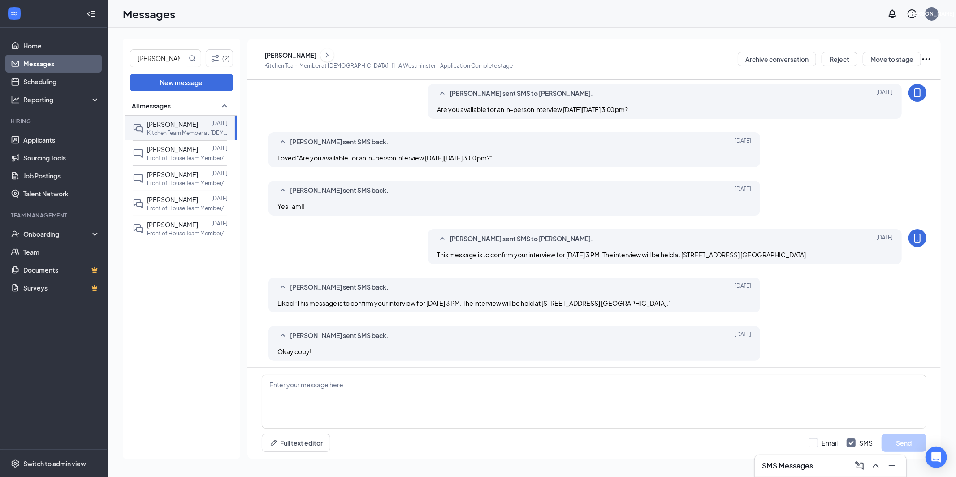
scroll to position [304, 0]
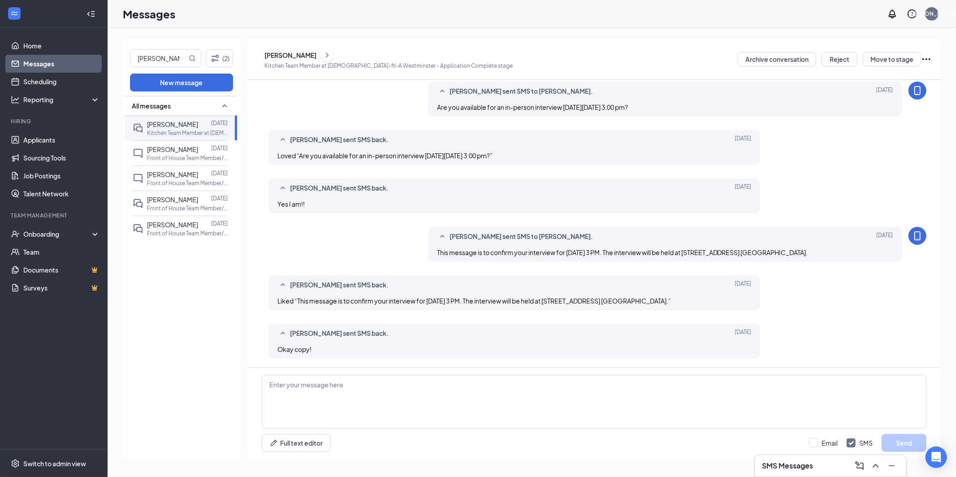
click at [928, 58] on icon "Ellipses" at bounding box center [926, 59] width 11 height 11
click at [891, 56] on button "Move to stage" at bounding box center [891, 59] width 58 height 14
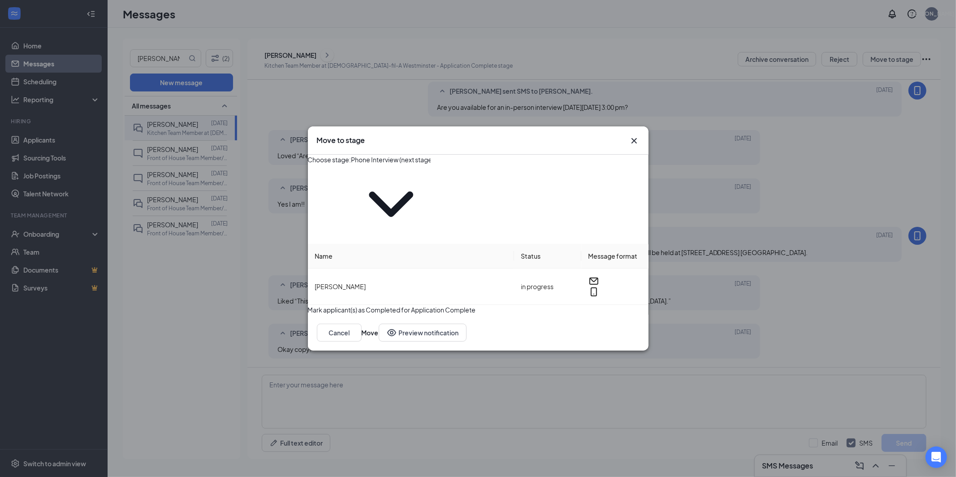
click at [431, 192] on span "Phone Interview (next stage)" at bounding box center [390, 199] width 79 height 88
click at [431, 190] on icon "ChevronDown" at bounding box center [390, 203] width 79 height 79
click at [400, 164] on div "Application" at bounding box center [382, 160] width 33 height 10
type input "Application"
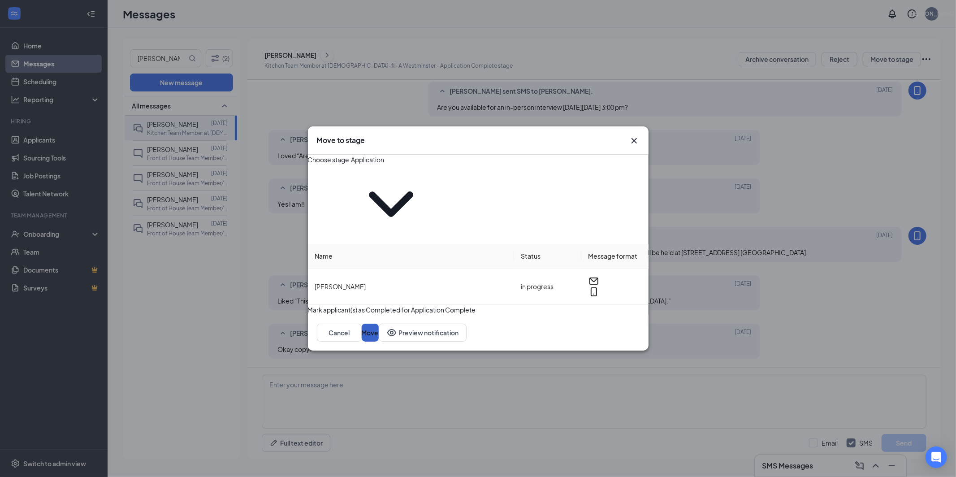
click at [379, 323] on button "Move" at bounding box center [370, 332] width 17 height 18
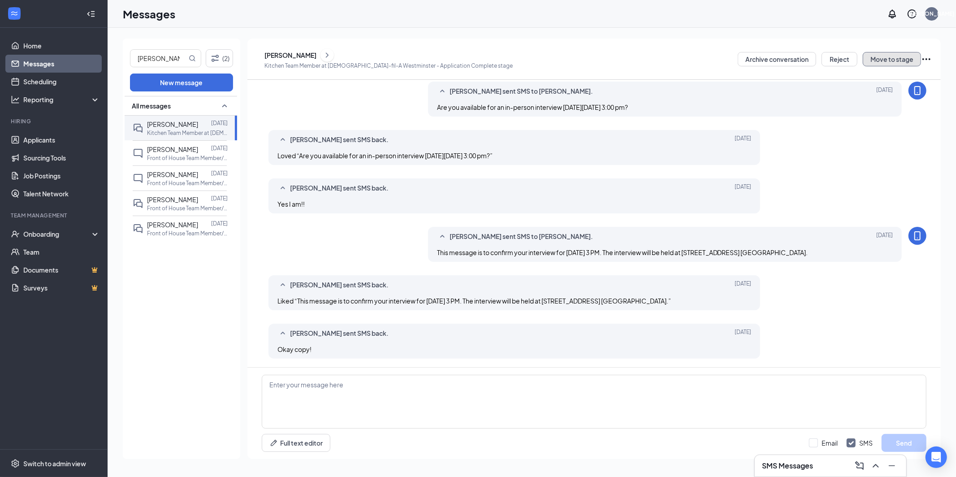
click at [892, 58] on button "Move to stage" at bounding box center [891, 59] width 58 height 14
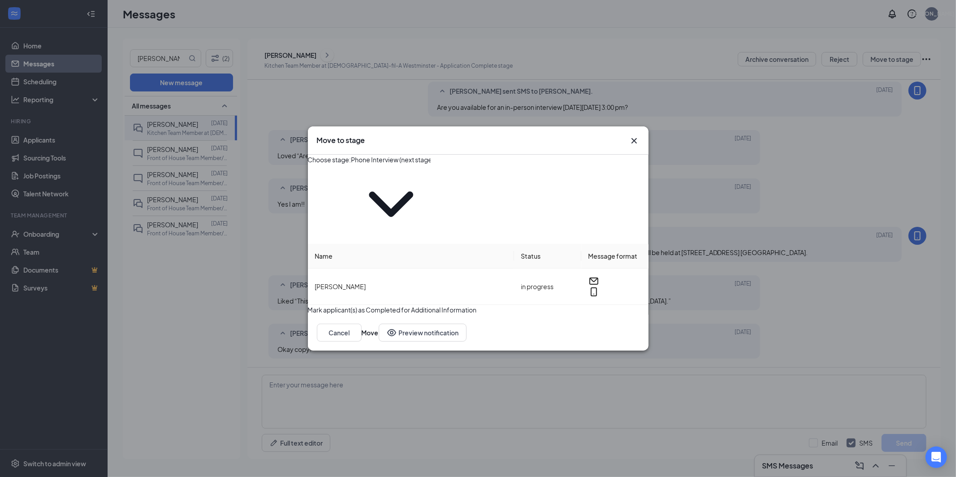
click at [413, 191] on icon "ChevronDown" at bounding box center [391, 204] width 44 height 26
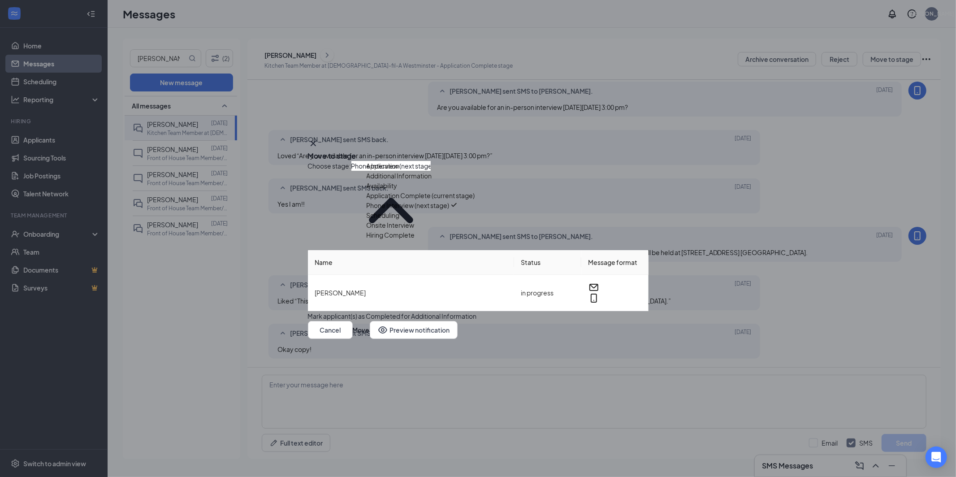
click at [415, 240] on div "Hiring Complete" at bounding box center [390, 235] width 48 height 10
type input "Hiring Complete"
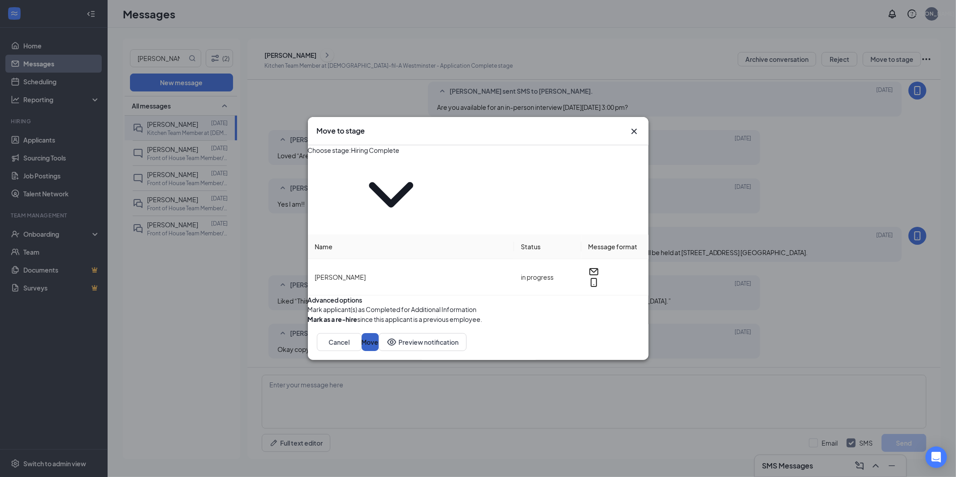
click at [379, 333] on button "Move" at bounding box center [370, 342] width 17 height 18
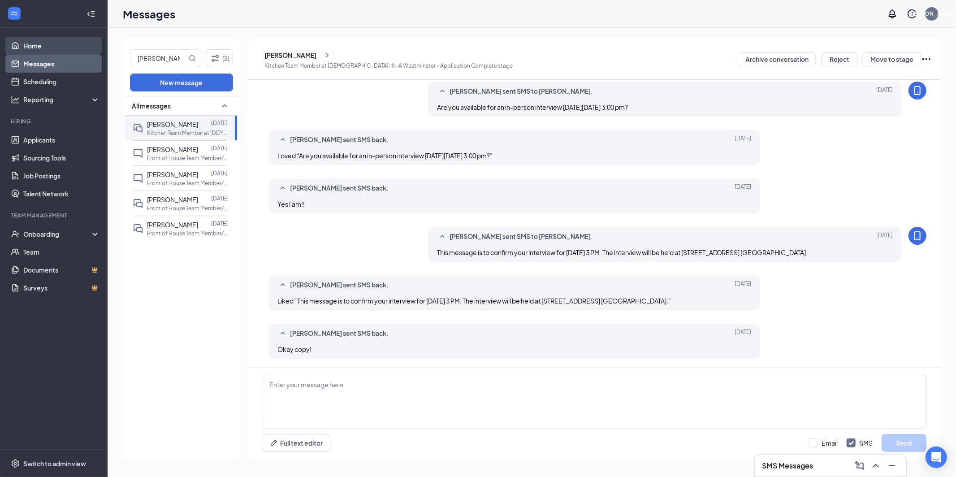
click at [37, 40] on link "Home" at bounding box center [61, 46] width 77 height 18
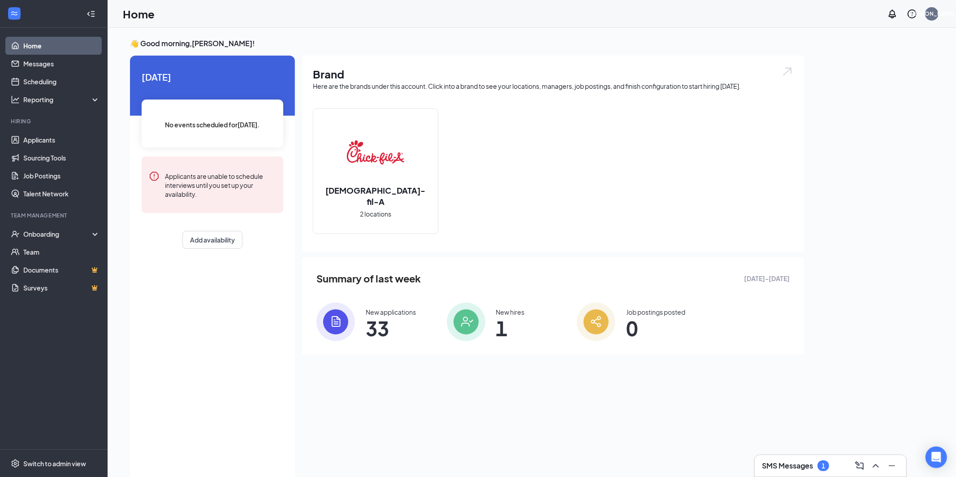
click at [784, 464] on h3 "SMS Messages" at bounding box center [787, 466] width 51 height 10
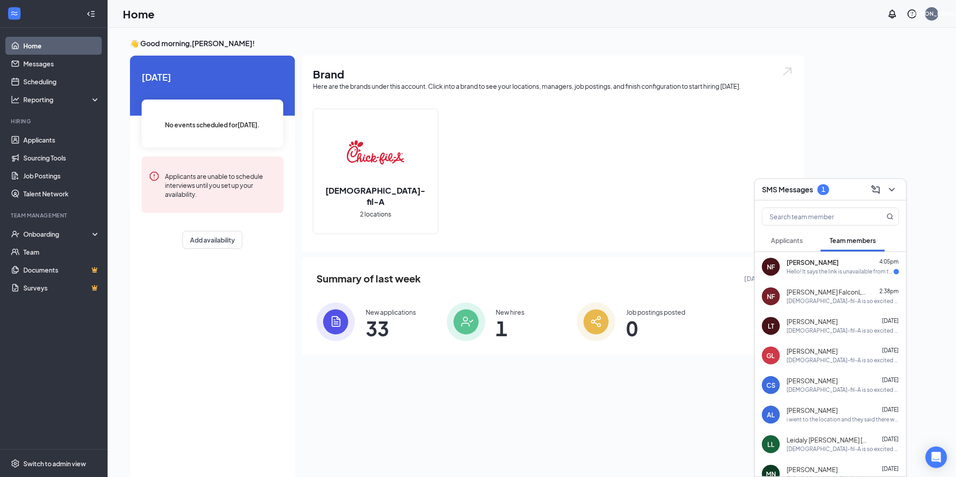
click at [812, 271] on div "Hello! It says the link is unavailable from the email you have sent!" at bounding box center [839, 272] width 107 height 8
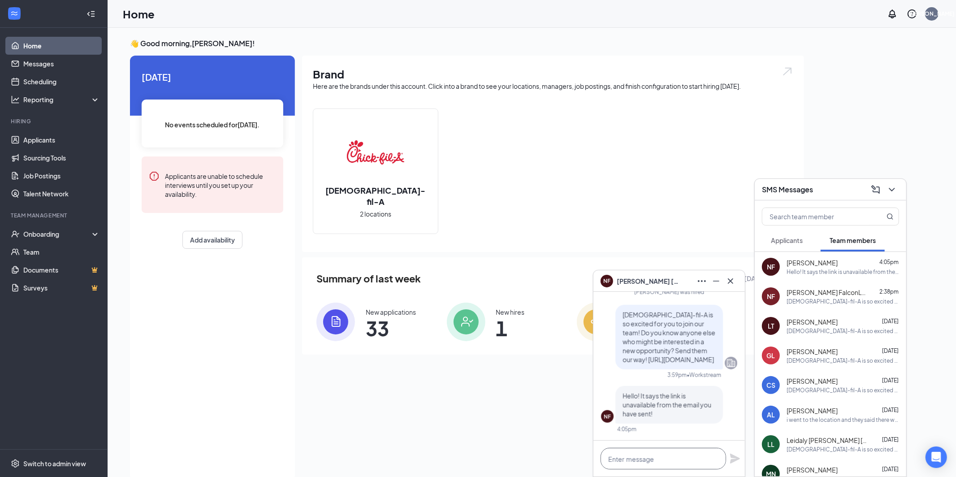
click at [667, 460] on textarea at bounding box center [662, 459] width 125 height 22
type textarea "H"
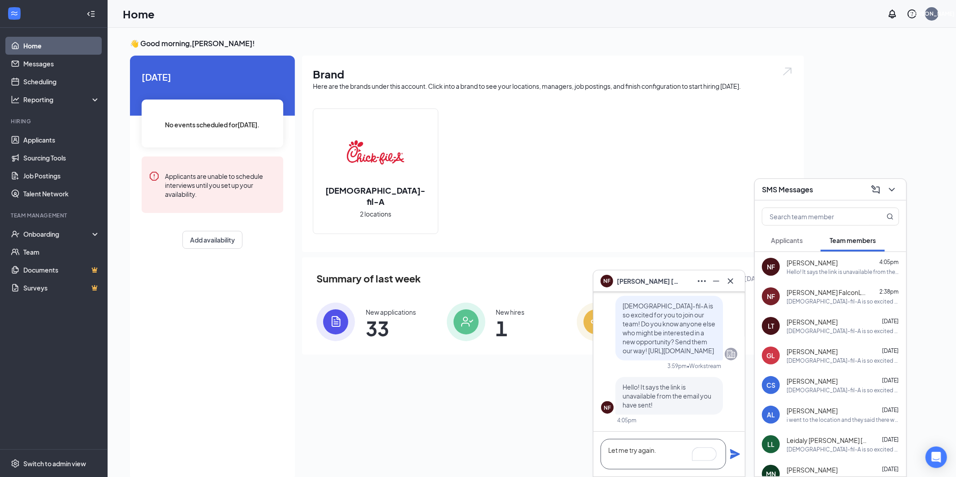
type textarea "Let me try again."
click at [732, 457] on icon "Plane" at bounding box center [735, 454] width 10 height 10
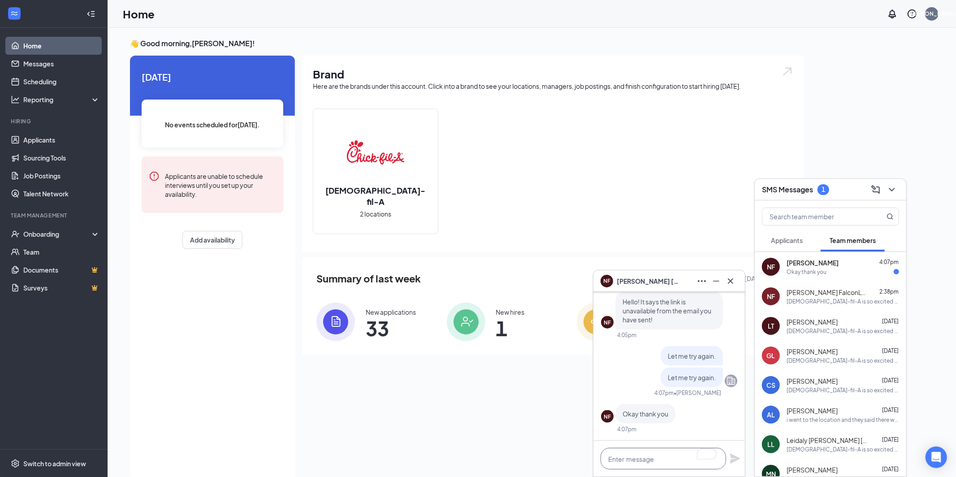
click at [654, 457] on textarea "To enrich screen reader interactions, please activate Accessibility in Grammarl…" at bounding box center [662, 459] width 125 height 22
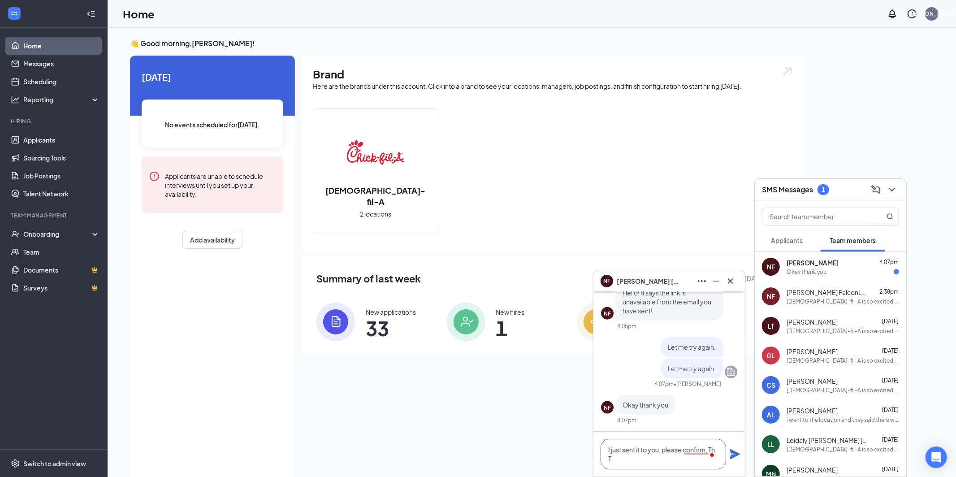
scroll to position [1, 0]
click at [662, 452] on textarea "I just sent it to you, please confirm. Thank you" at bounding box center [662, 454] width 125 height 30
click at [685, 456] on textarea "I just sent it to you, please confirm. Thank you" at bounding box center [662, 454] width 125 height 30
click at [653, 461] on textarea "I just sent it to you, please confirm. Thank you" at bounding box center [662, 454] width 125 height 30
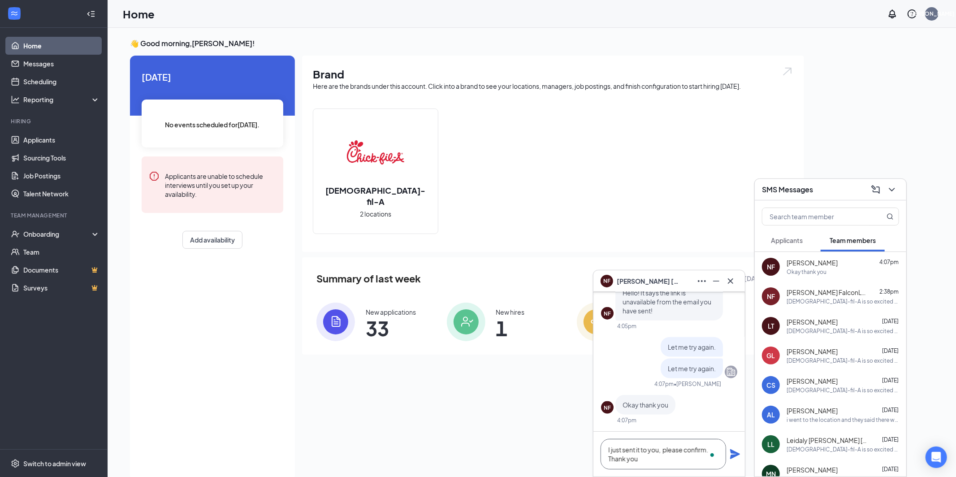
type textarea "I just sent it to you, please confirm. Thank you"
click at [735, 453] on icon "Plane" at bounding box center [735, 454] width 10 height 10
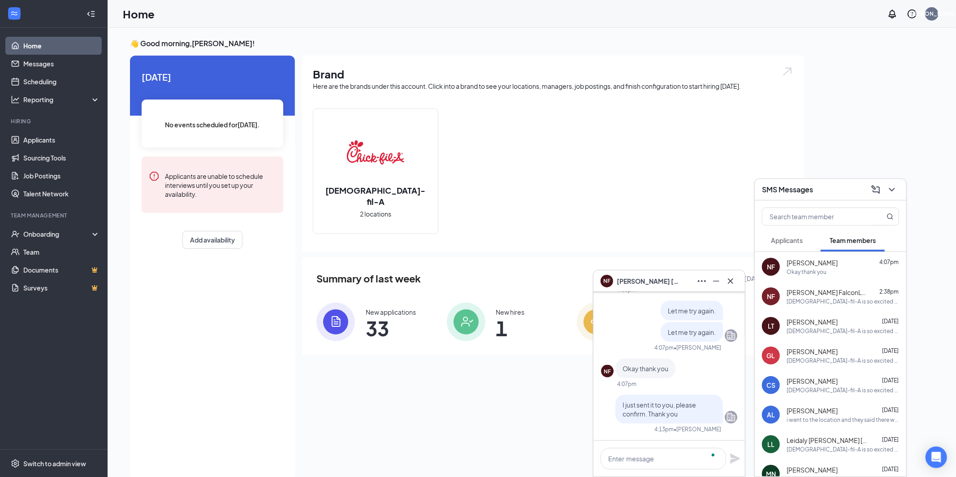
scroll to position [0, 0]
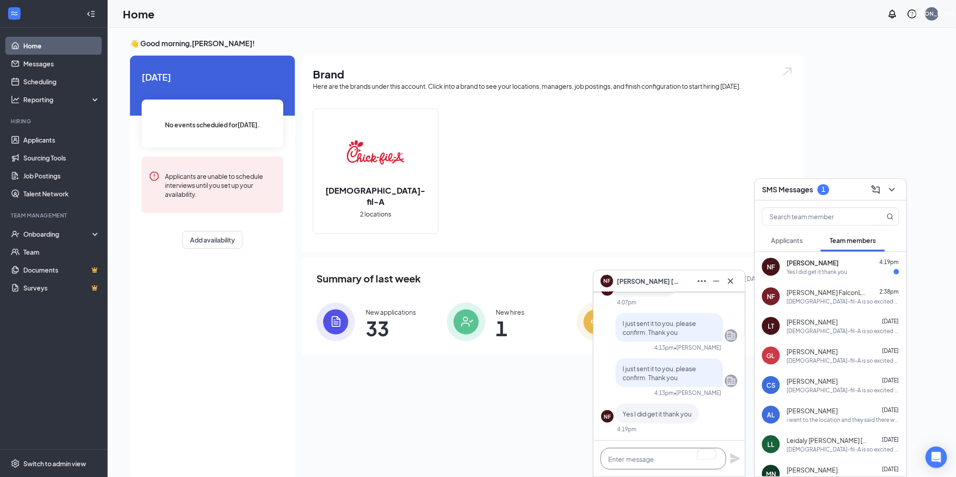
click at [657, 464] on textarea "To enrich screen reader interactions, please activate Accessibility in Grammarl…" at bounding box center [662, 459] width 125 height 22
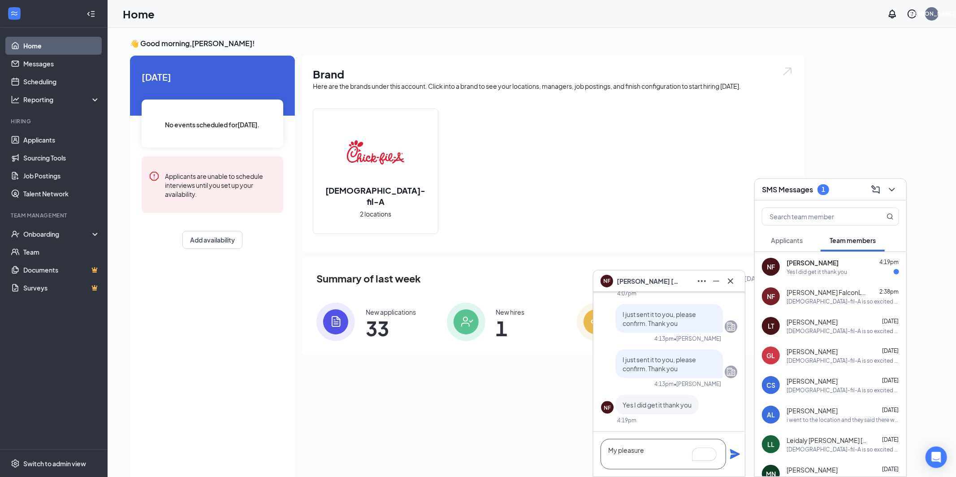
type textarea "My pleasure"
click at [733, 458] on icon "Plane" at bounding box center [734, 453] width 11 height 11
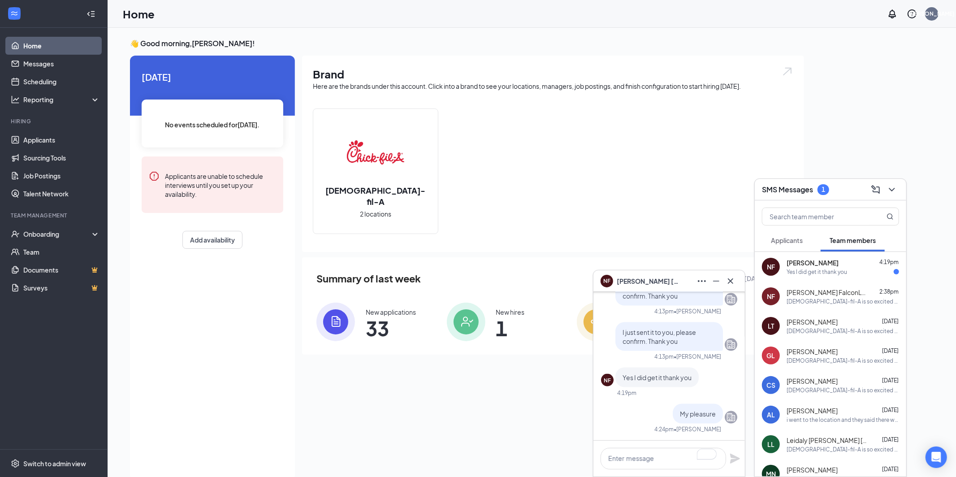
scroll to position [0, 0]
